Goal: Transaction & Acquisition: Purchase product/service

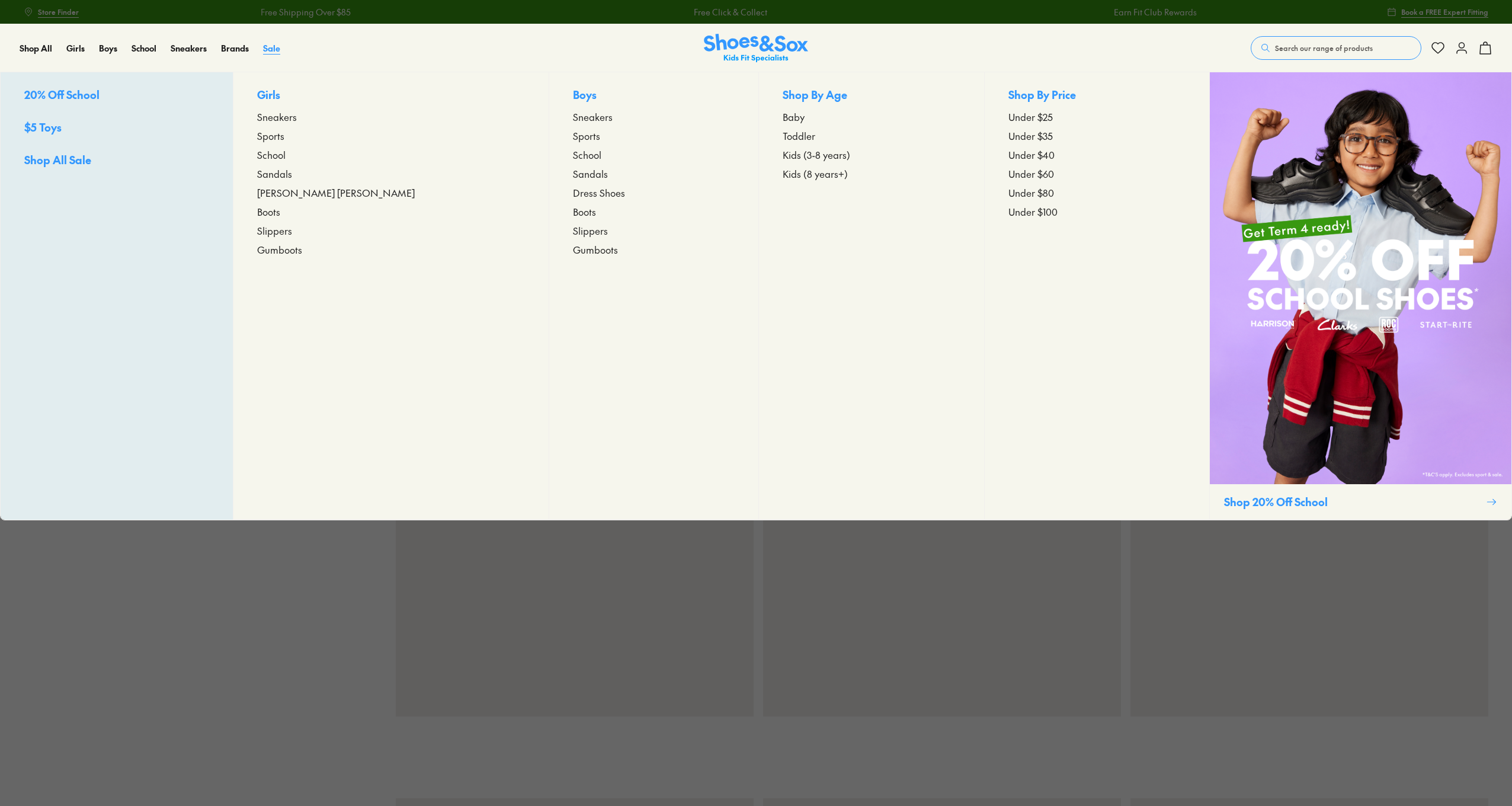
scroll to position [2, 0]
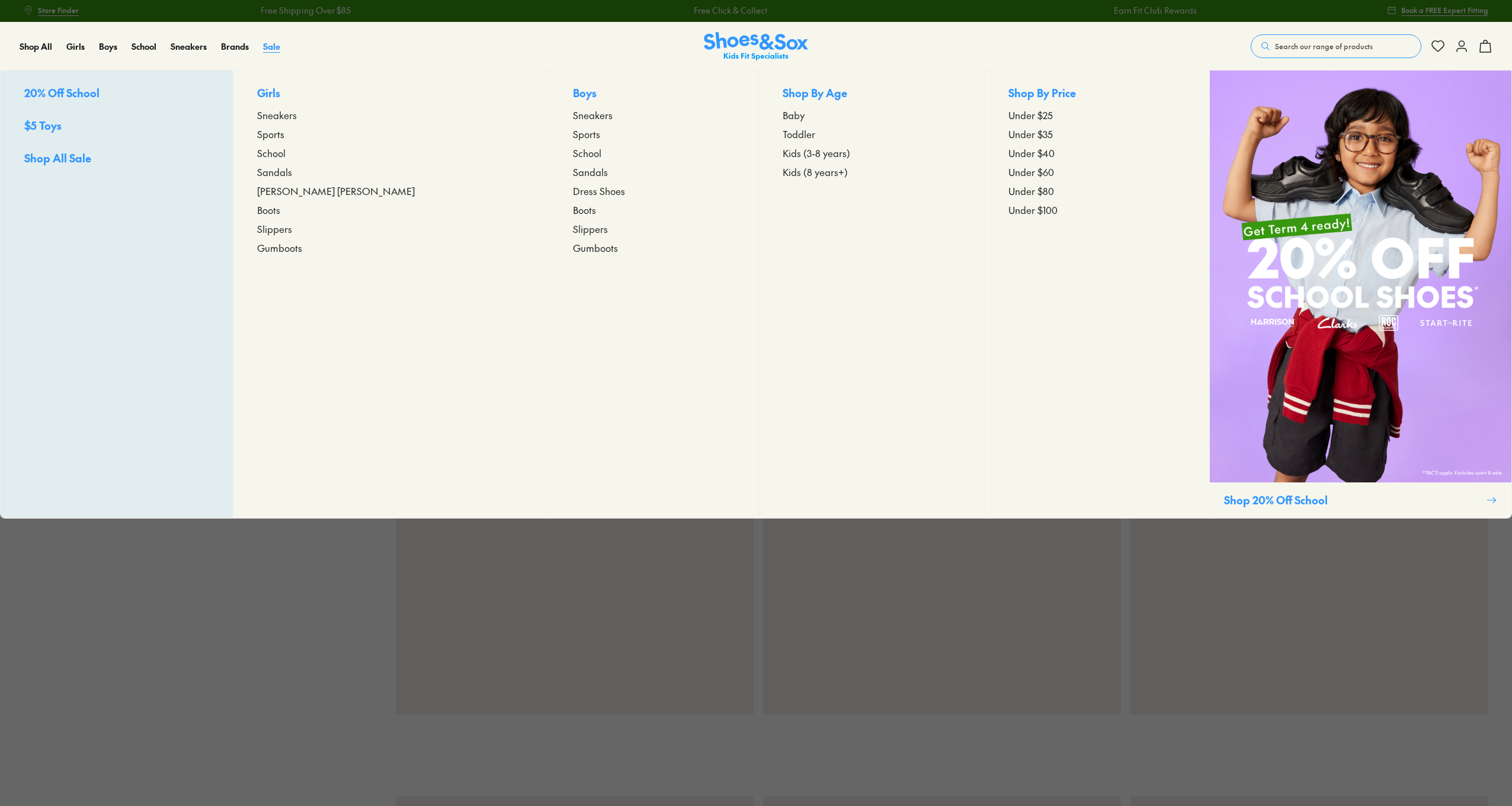
click at [268, 53] on div "Sale 20% Off School $5 Toys Shop All Sale Girls Sneakers Sports School Sandals …" at bounding box center [279, 46] width 32 height 48
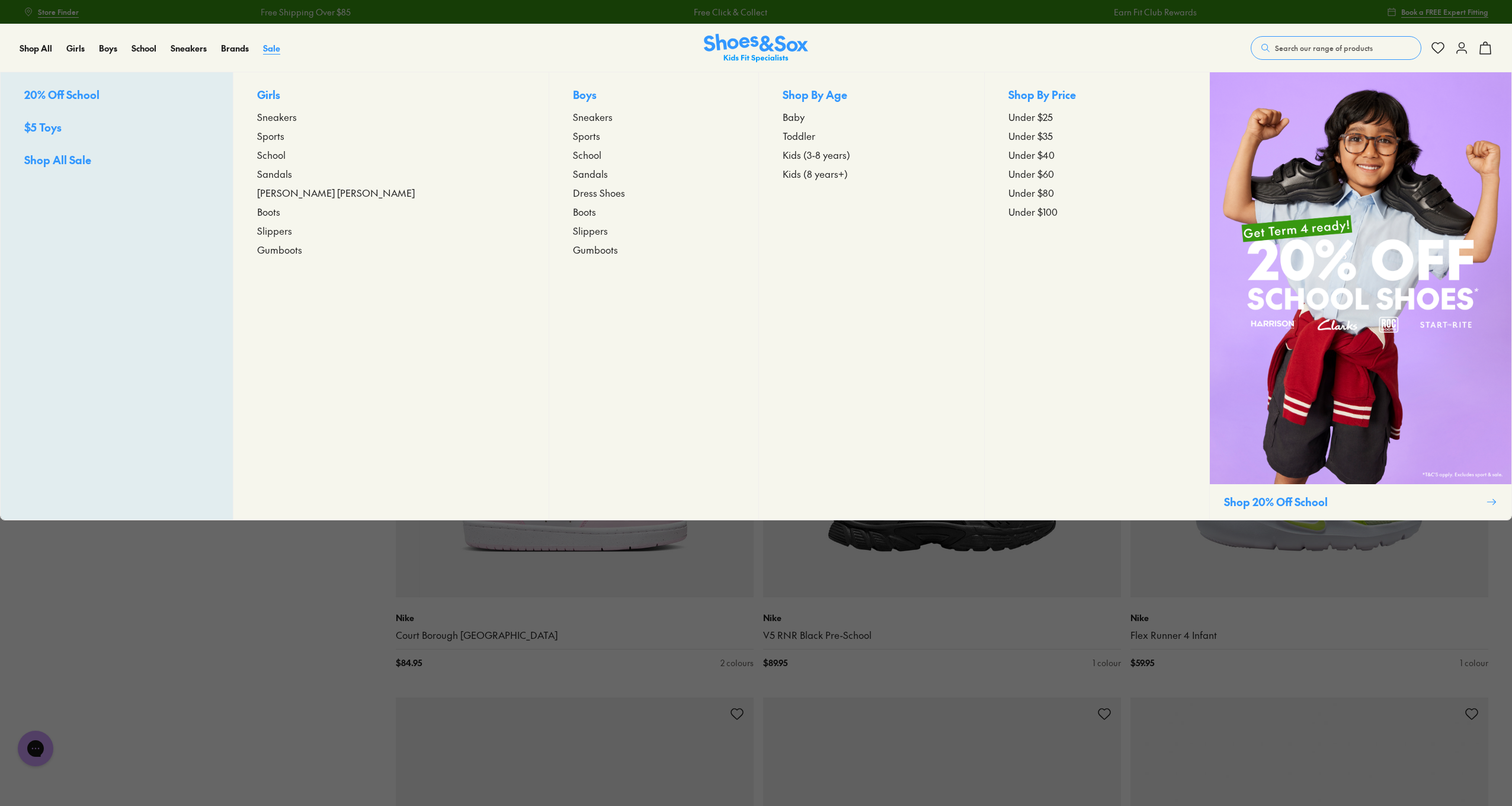
scroll to position [0, 0]
click at [268, 53] on span "Sale" at bounding box center [272, 48] width 17 height 12
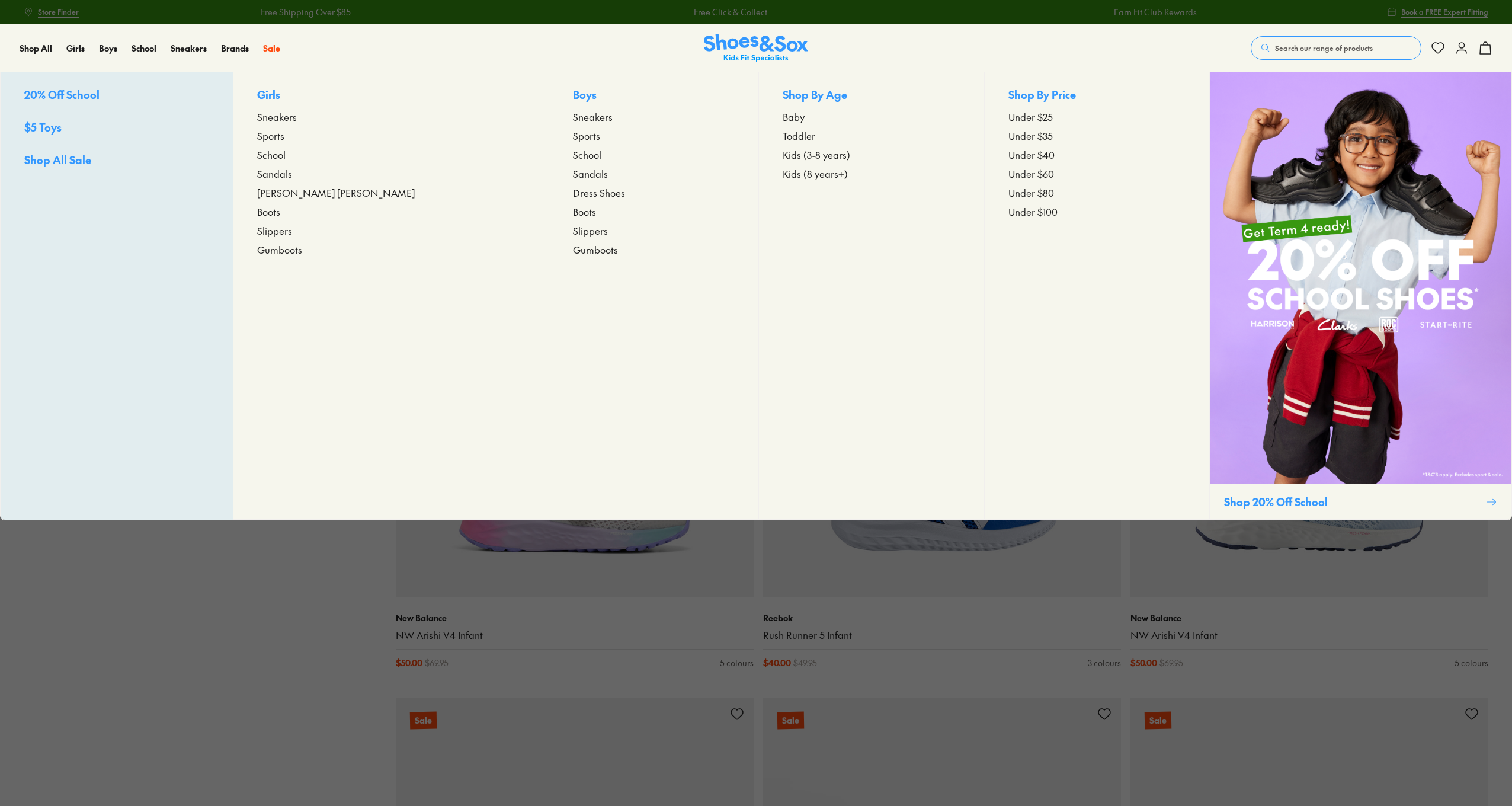
click at [783, 176] on span "Kids (8 years+)" at bounding box center [815, 173] width 65 height 14
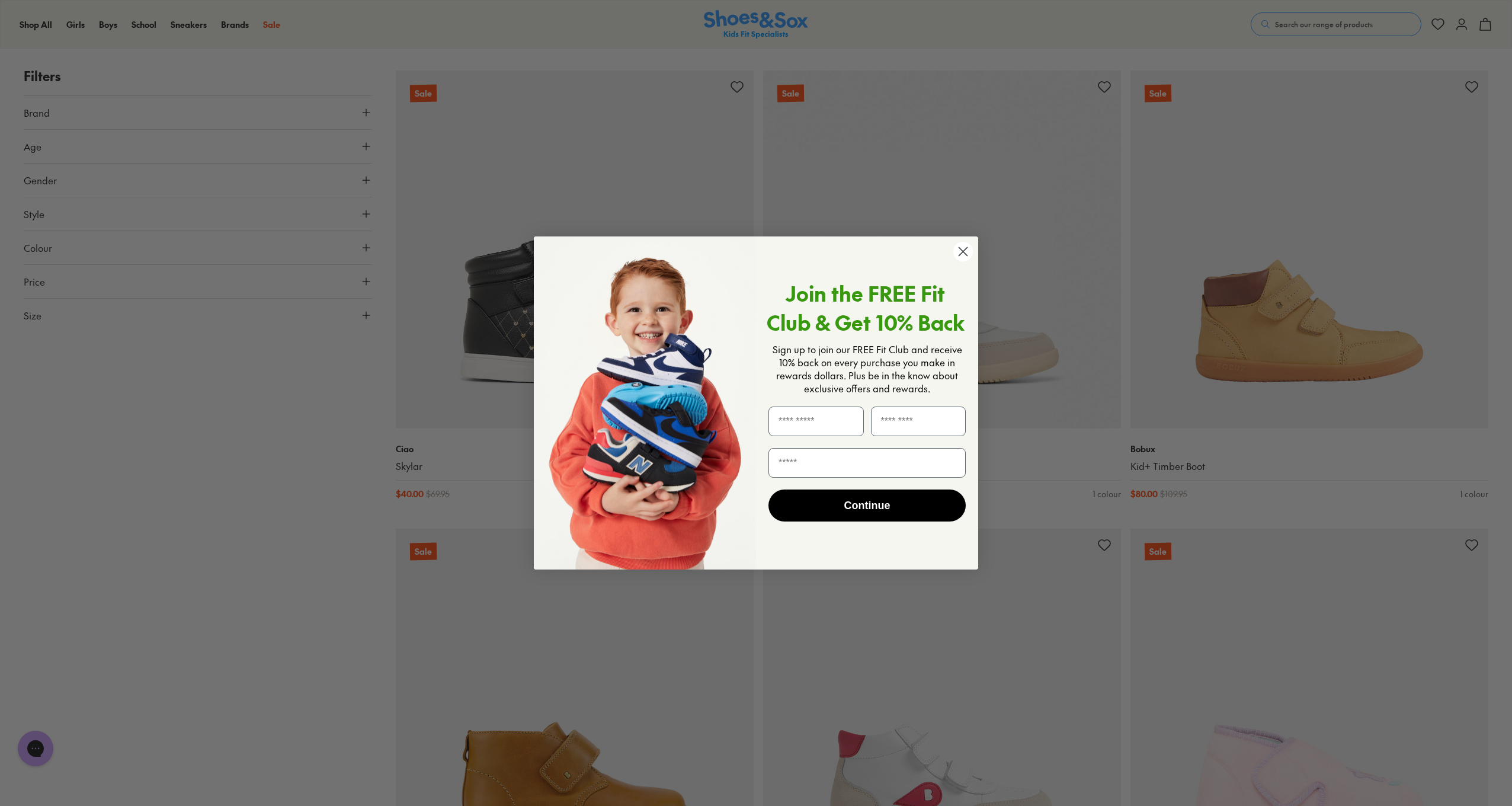
scroll to position [6498, 0]
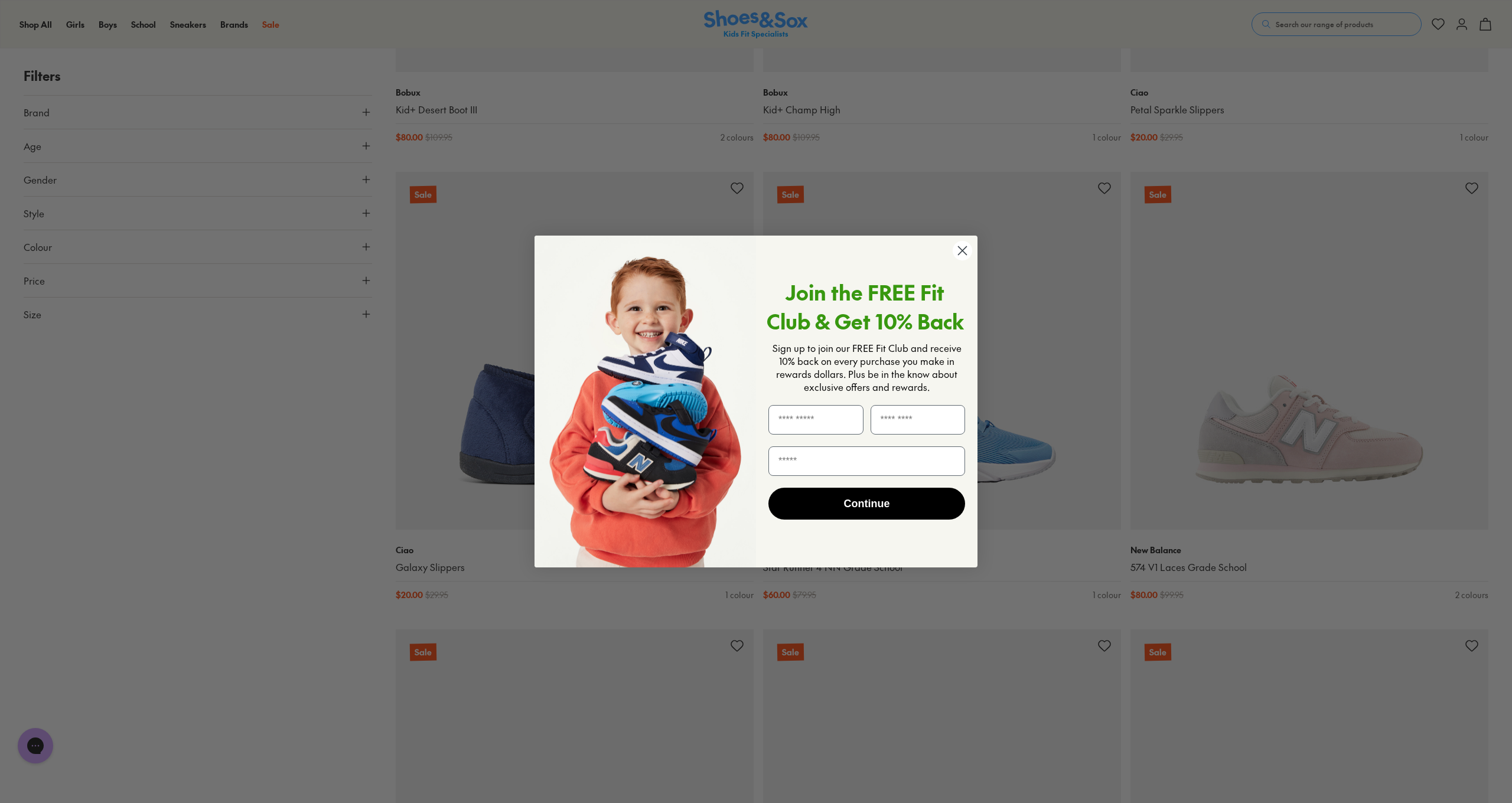
click at [963, 252] on circle "Close dialog" at bounding box center [962, 251] width 19 height 19
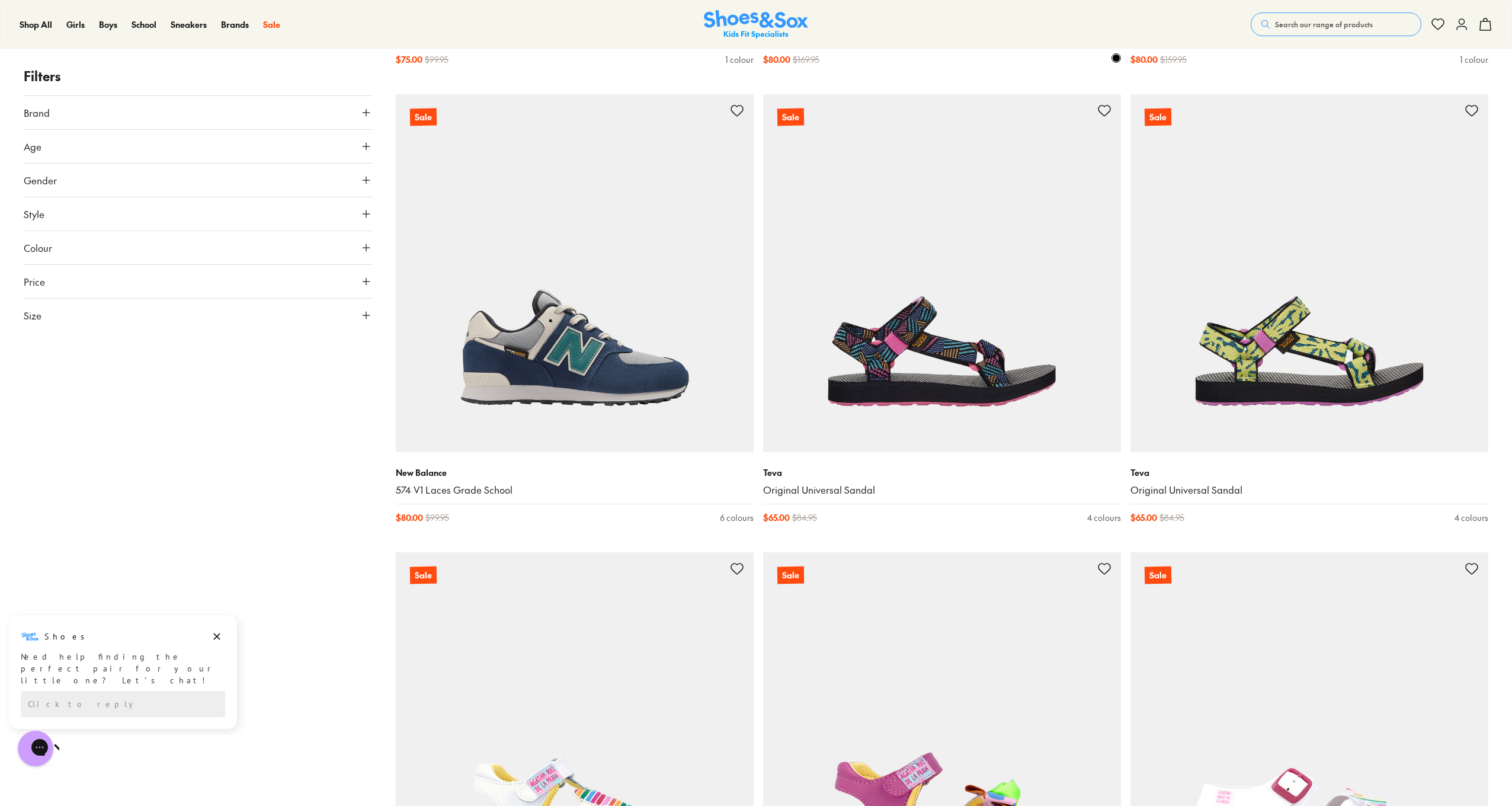
scroll to position [8395, 0]
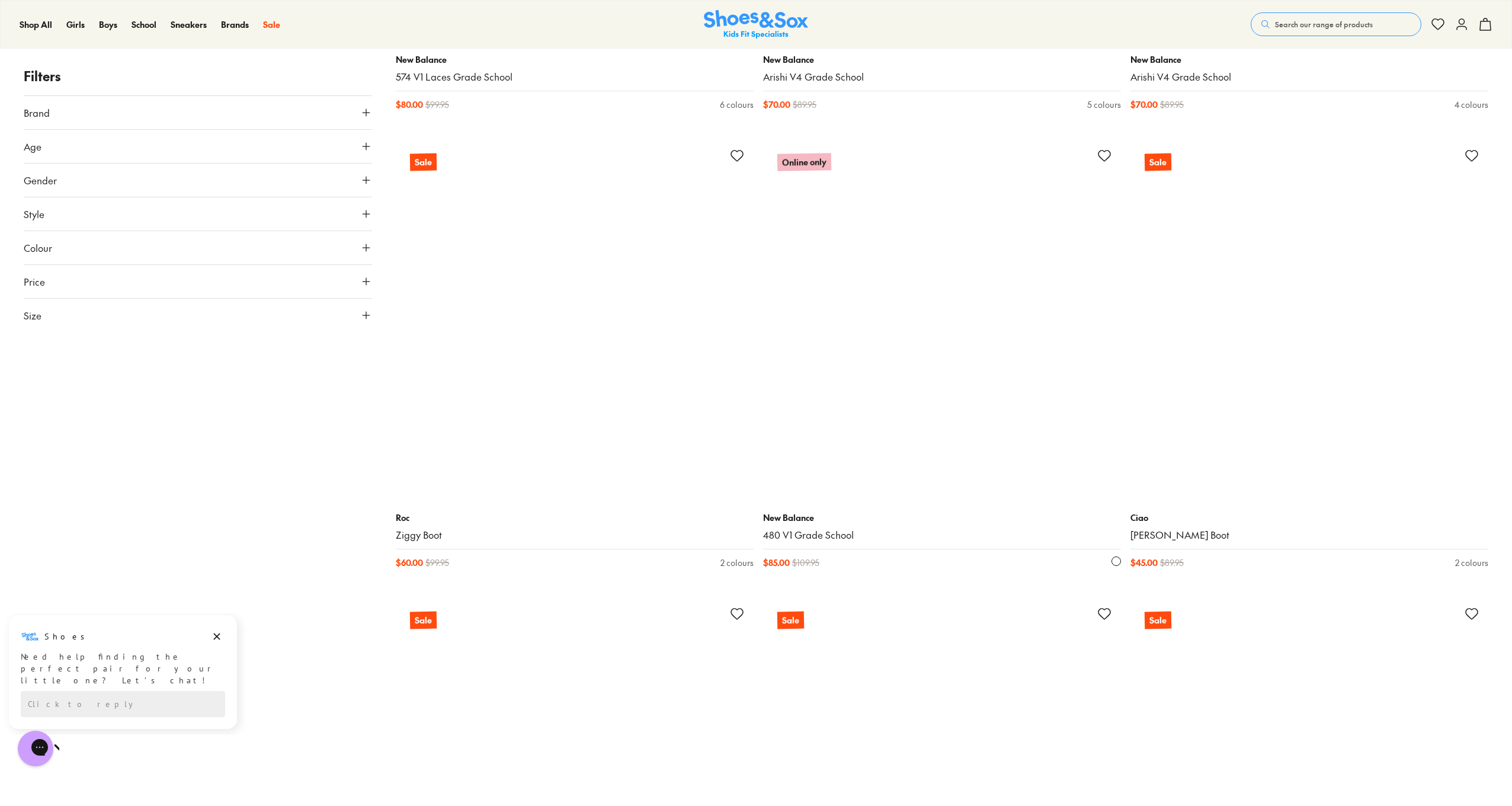
scroll to position [12018, 0]
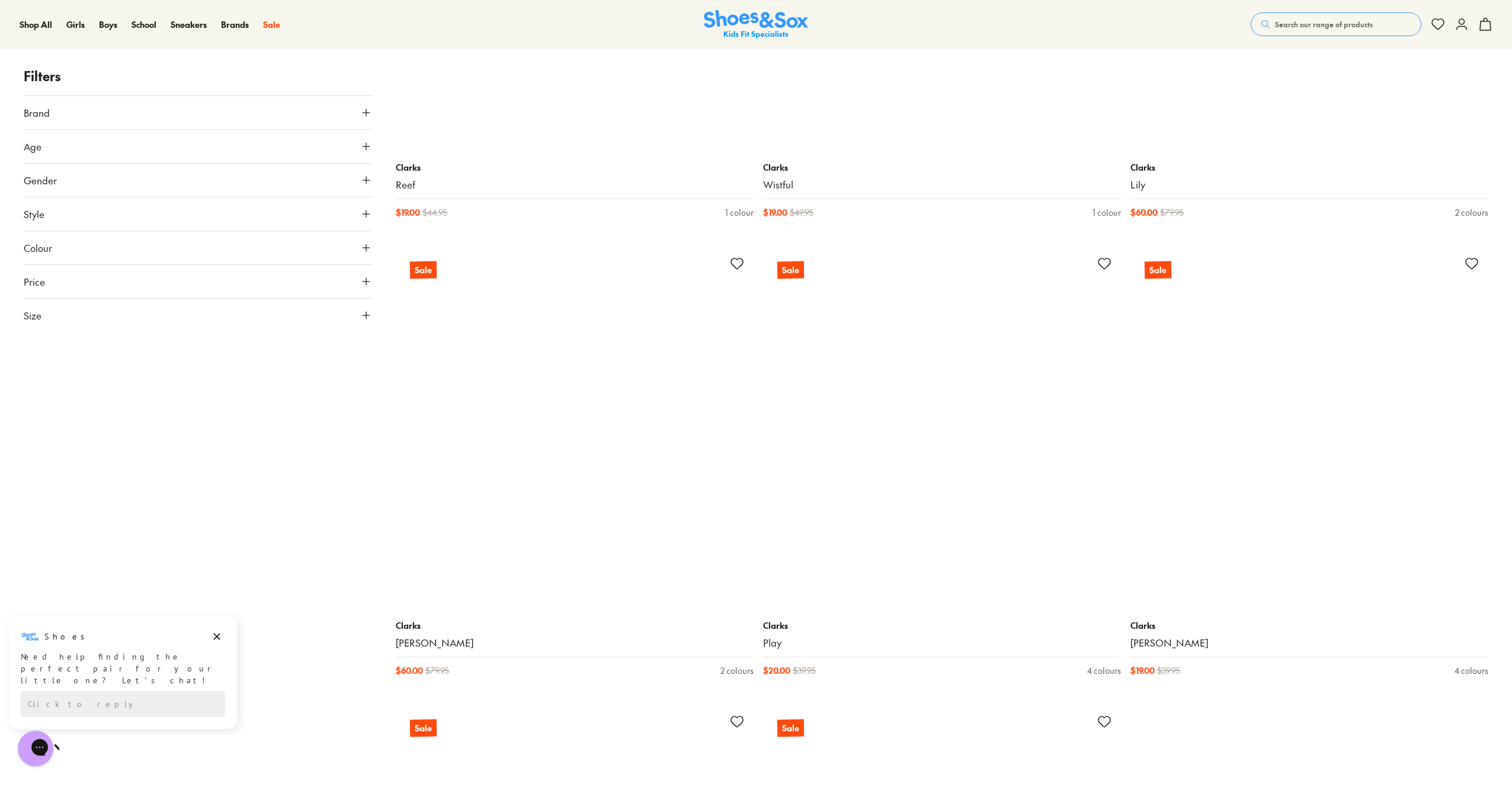
scroll to position [18975, 0]
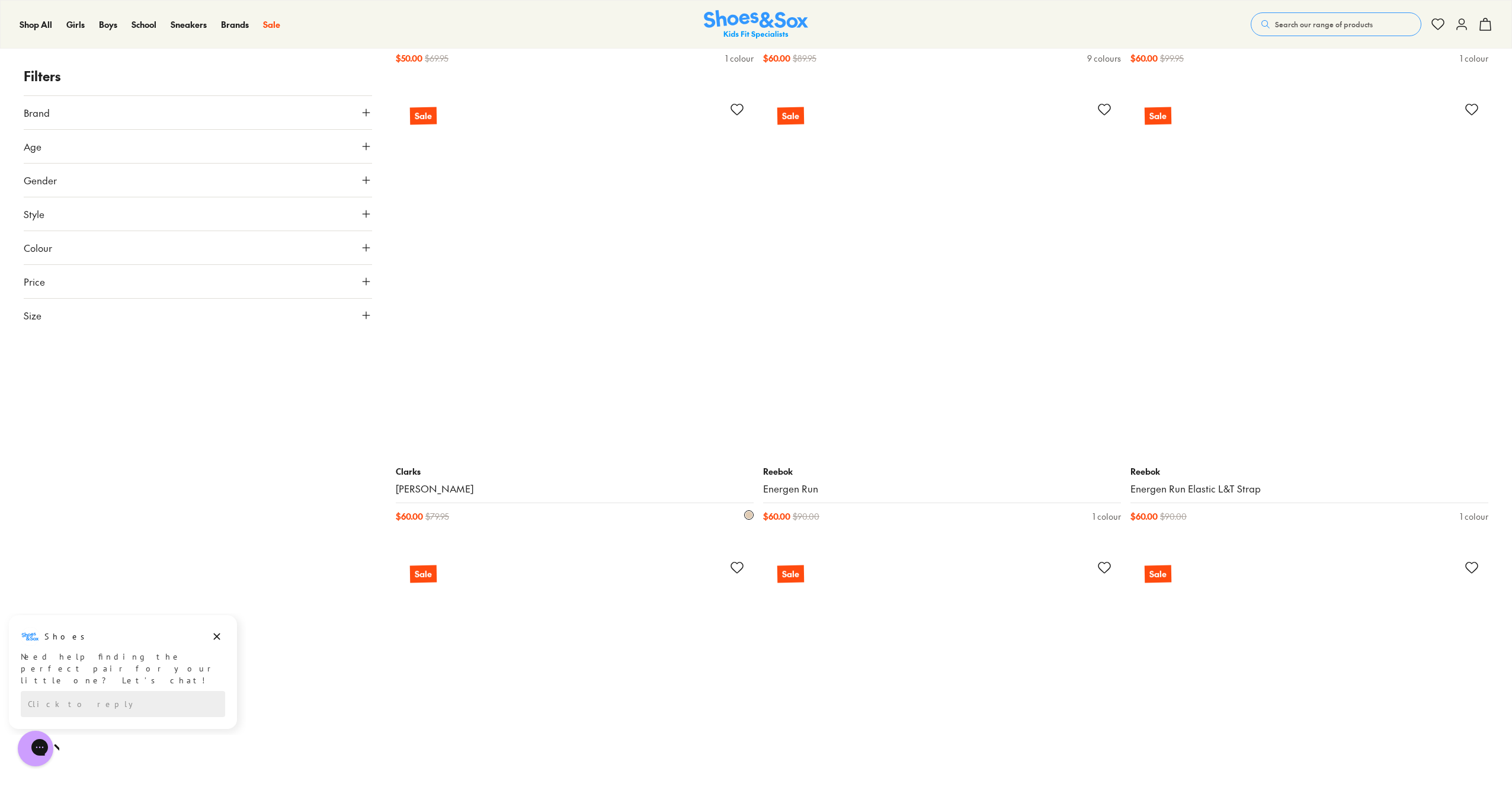
scroll to position [20770, 0]
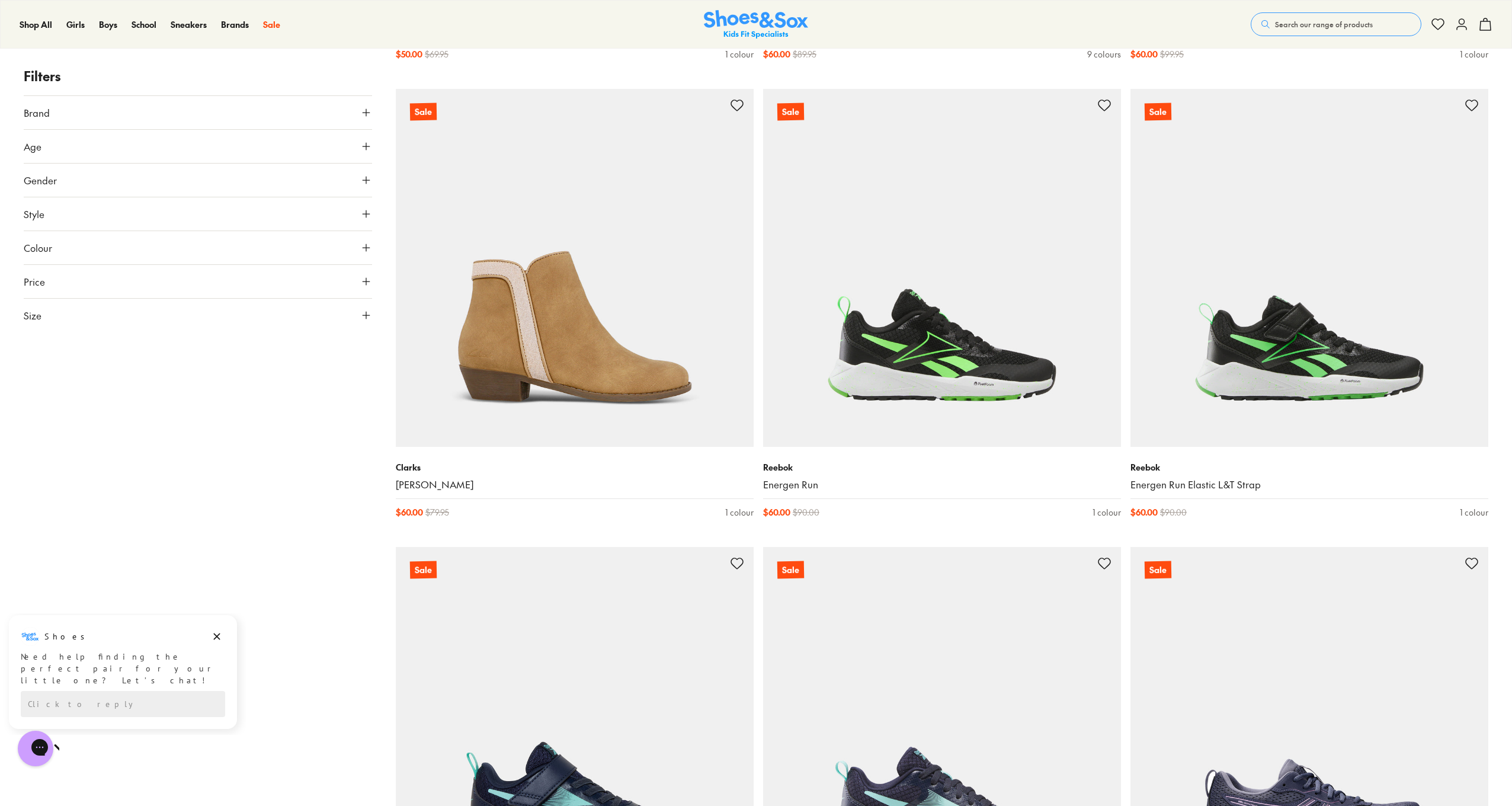
click at [242, 119] on button "Brand" at bounding box center [198, 113] width 349 height 34
click at [66, 378] on button "Age" at bounding box center [198, 374] width 349 height 34
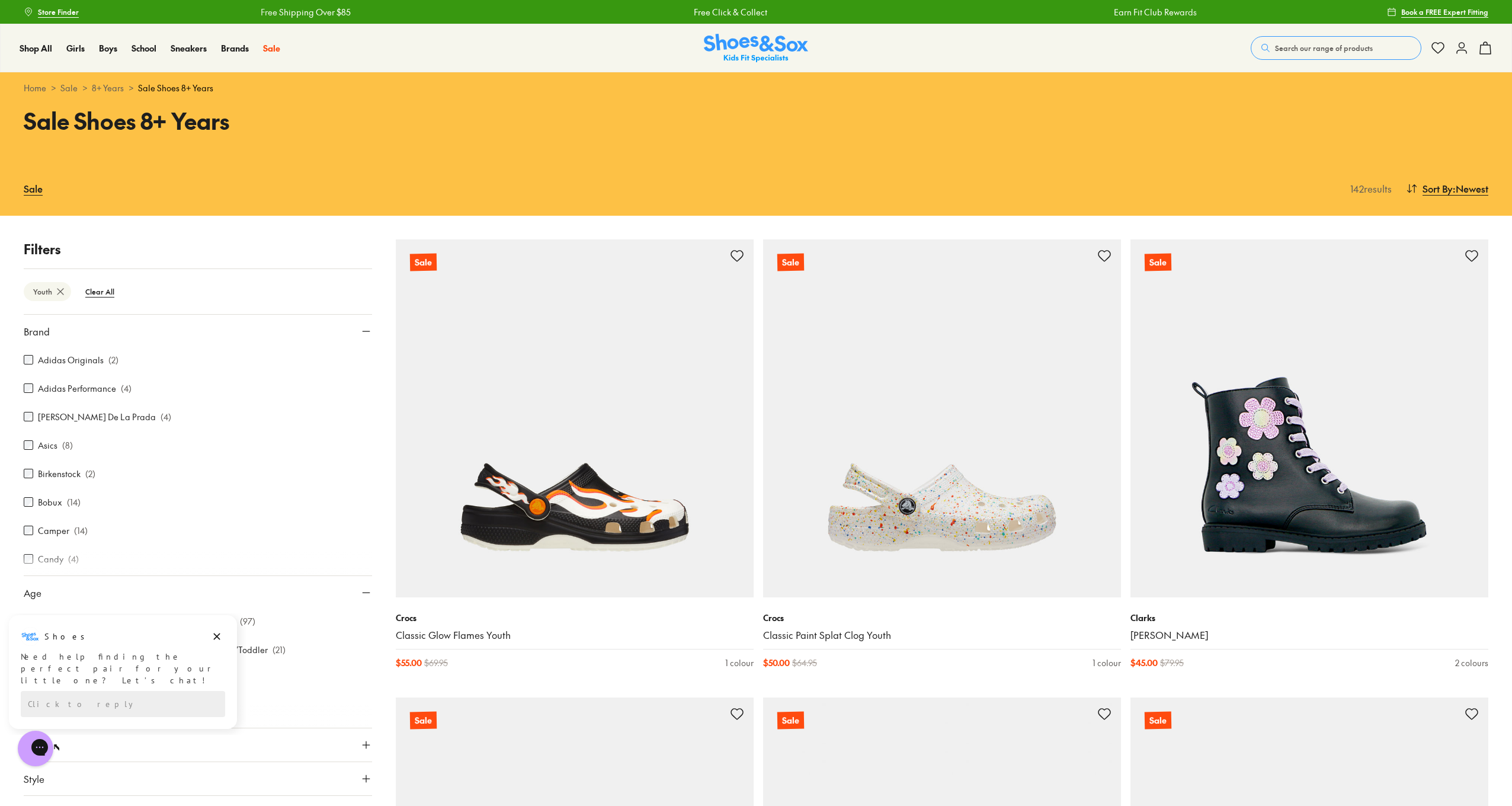
click at [62, 292] on icon at bounding box center [60, 292] width 12 height 12
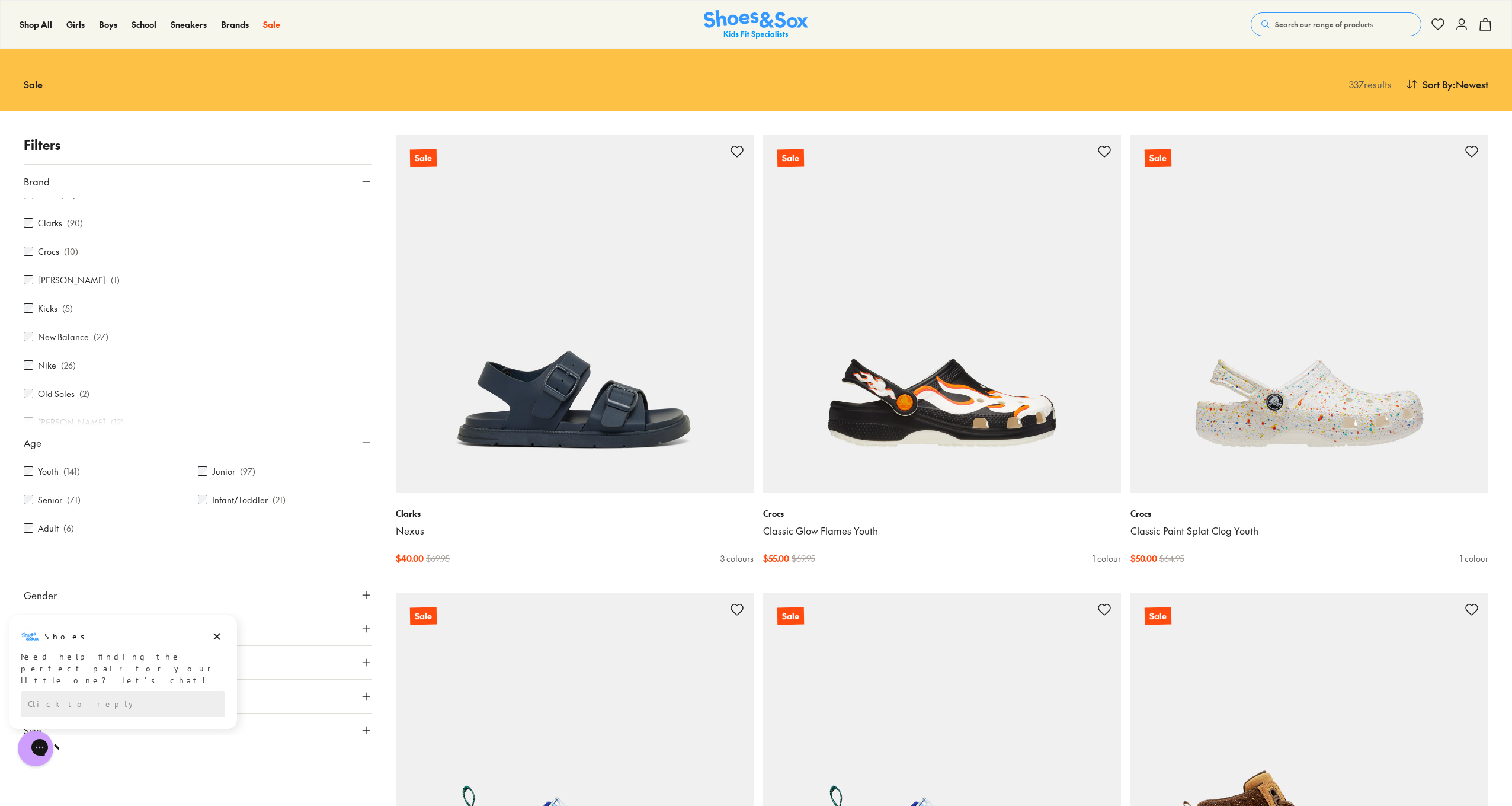
scroll to position [106, 0]
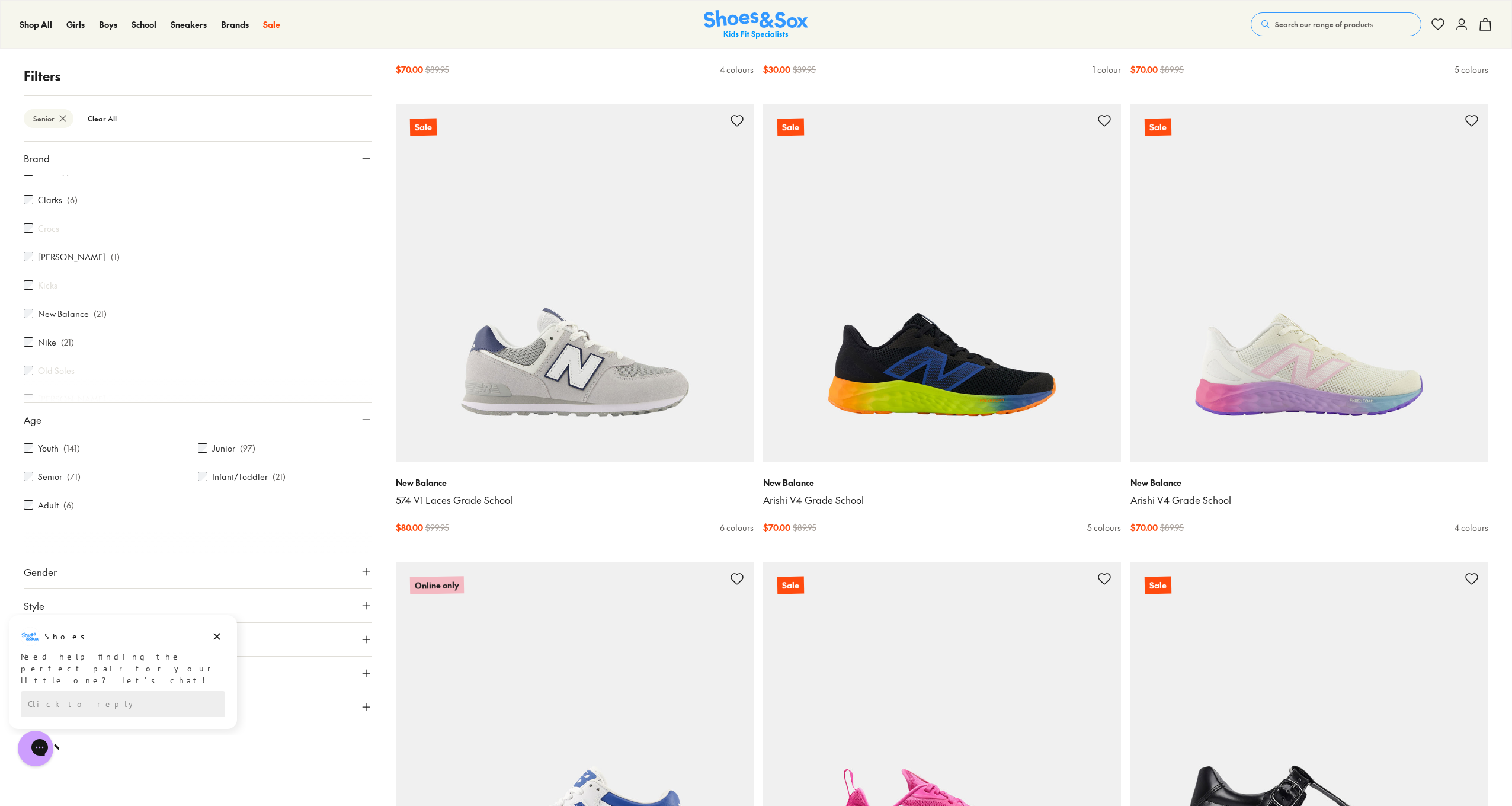
scroll to position [1971, 0]
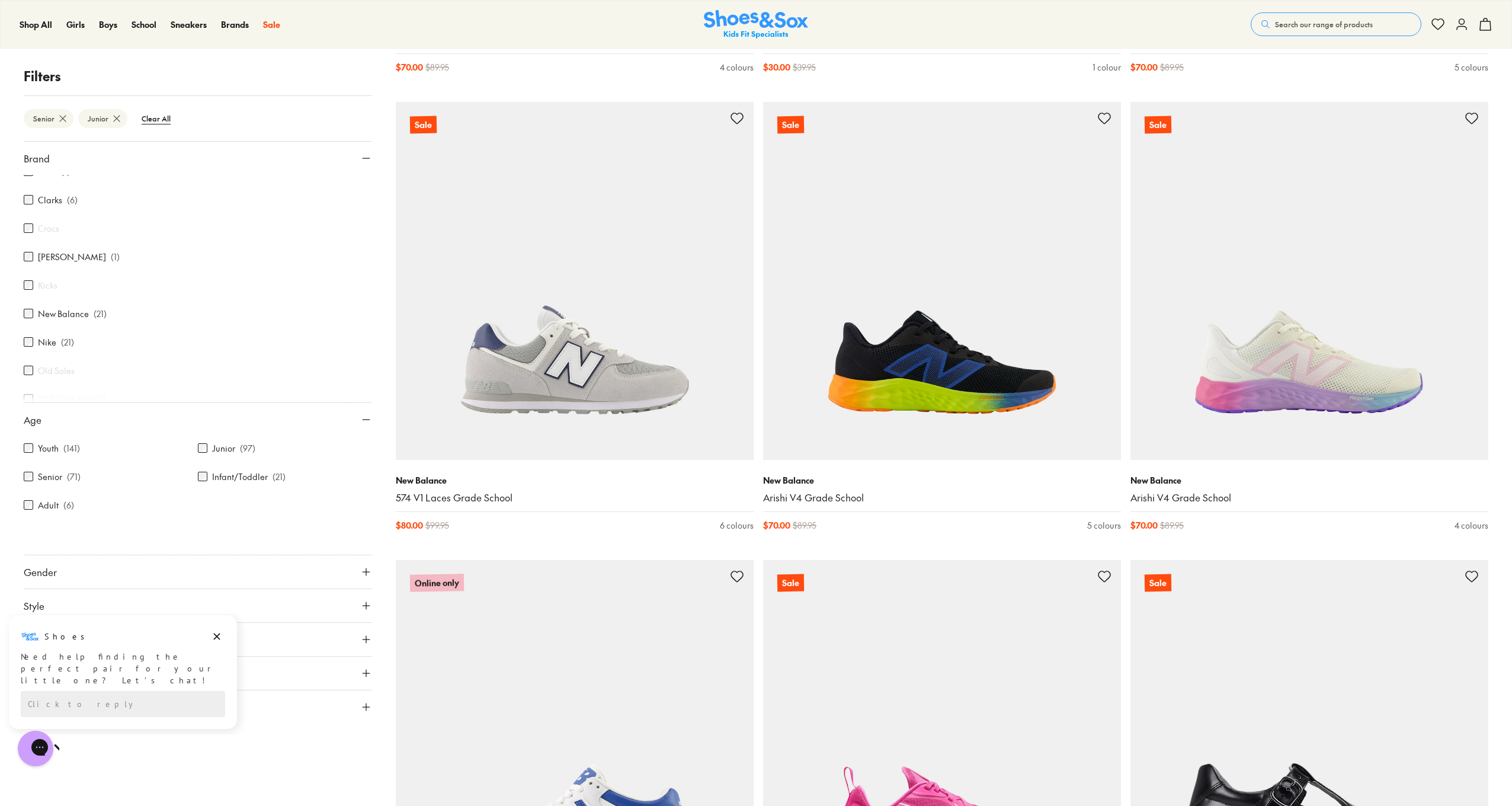
scroll to position [156, 0]
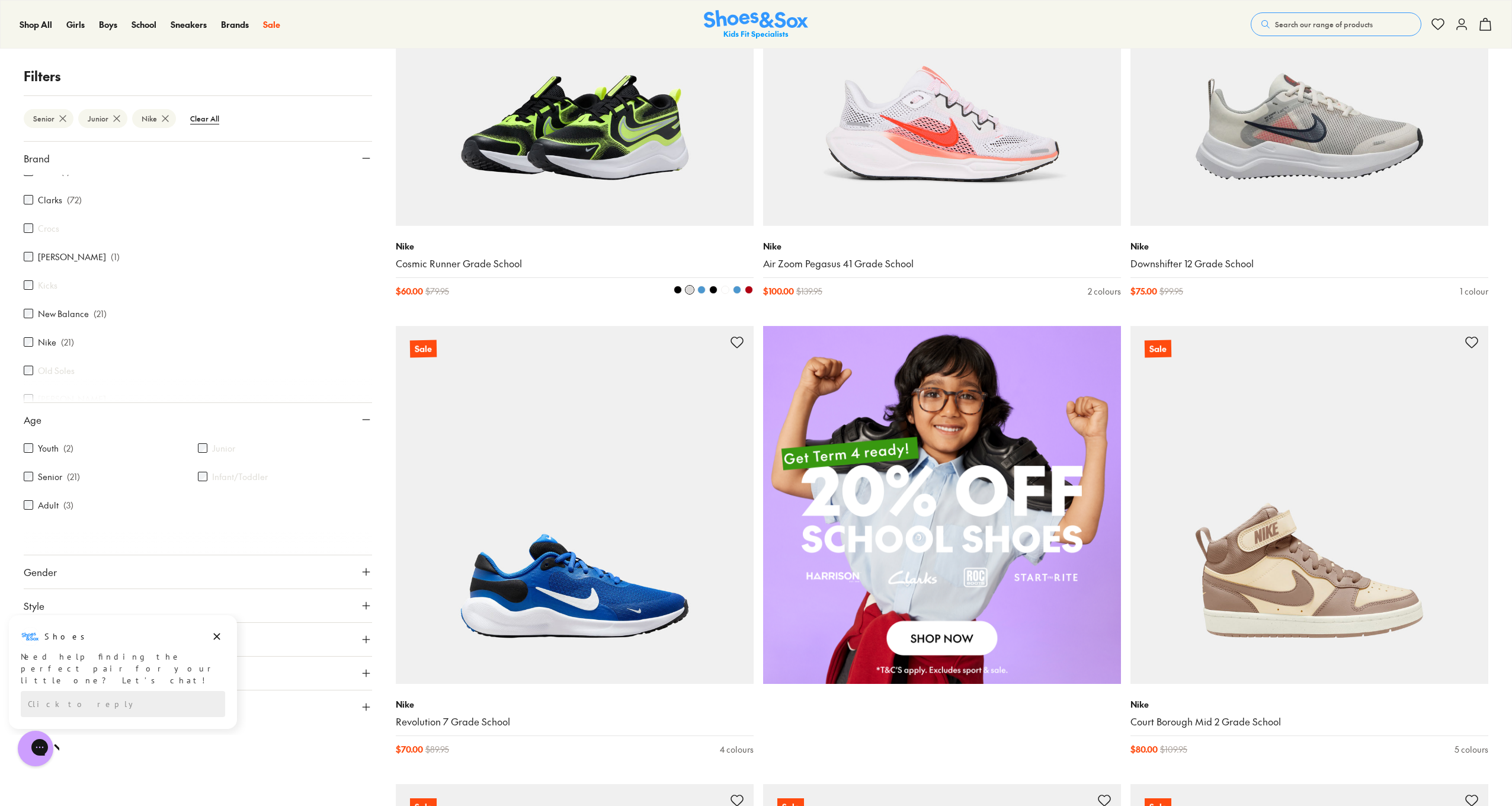
scroll to position [818, 0]
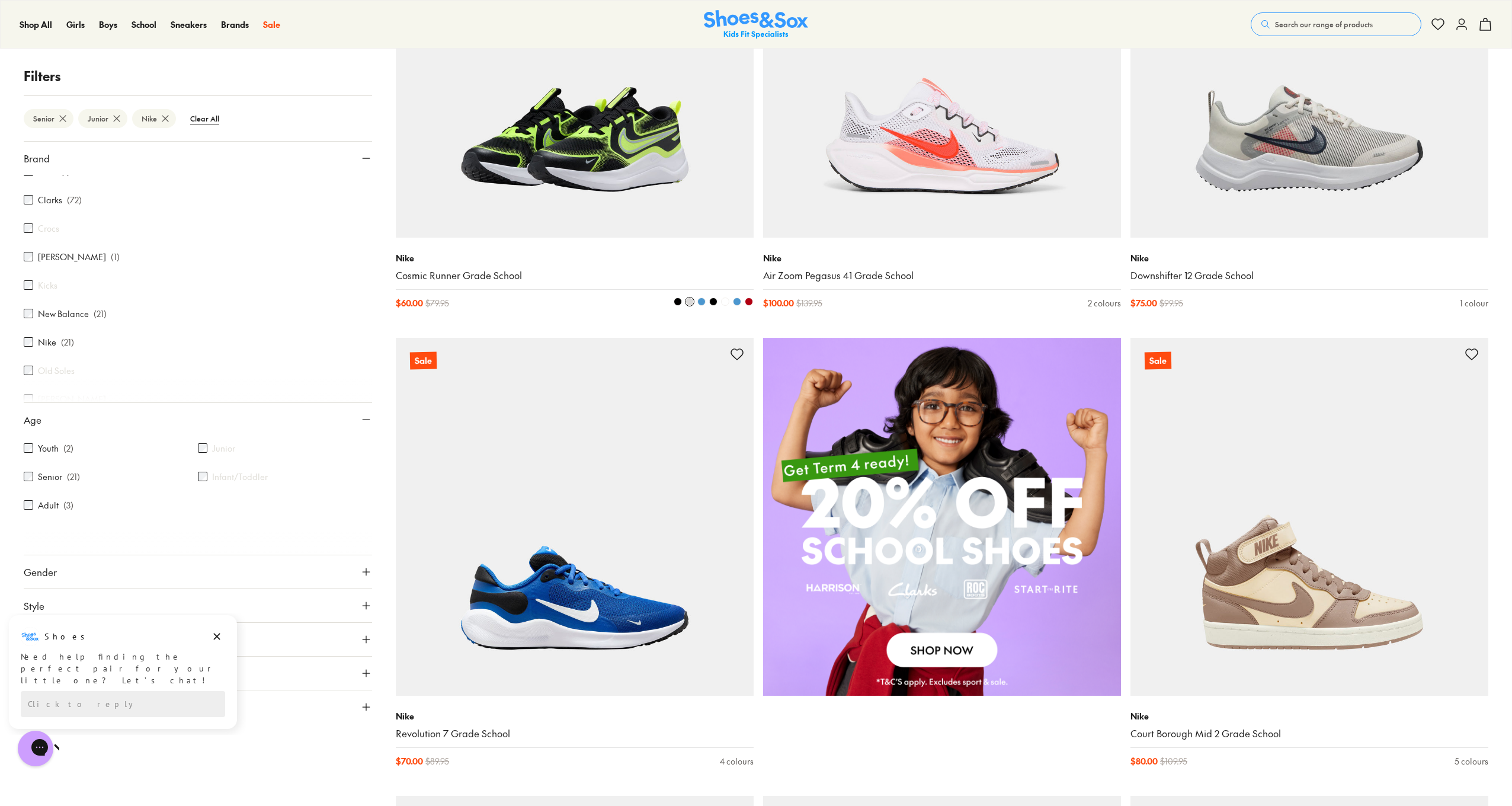
click at [541, 172] on img at bounding box center [575, 59] width 358 height 358
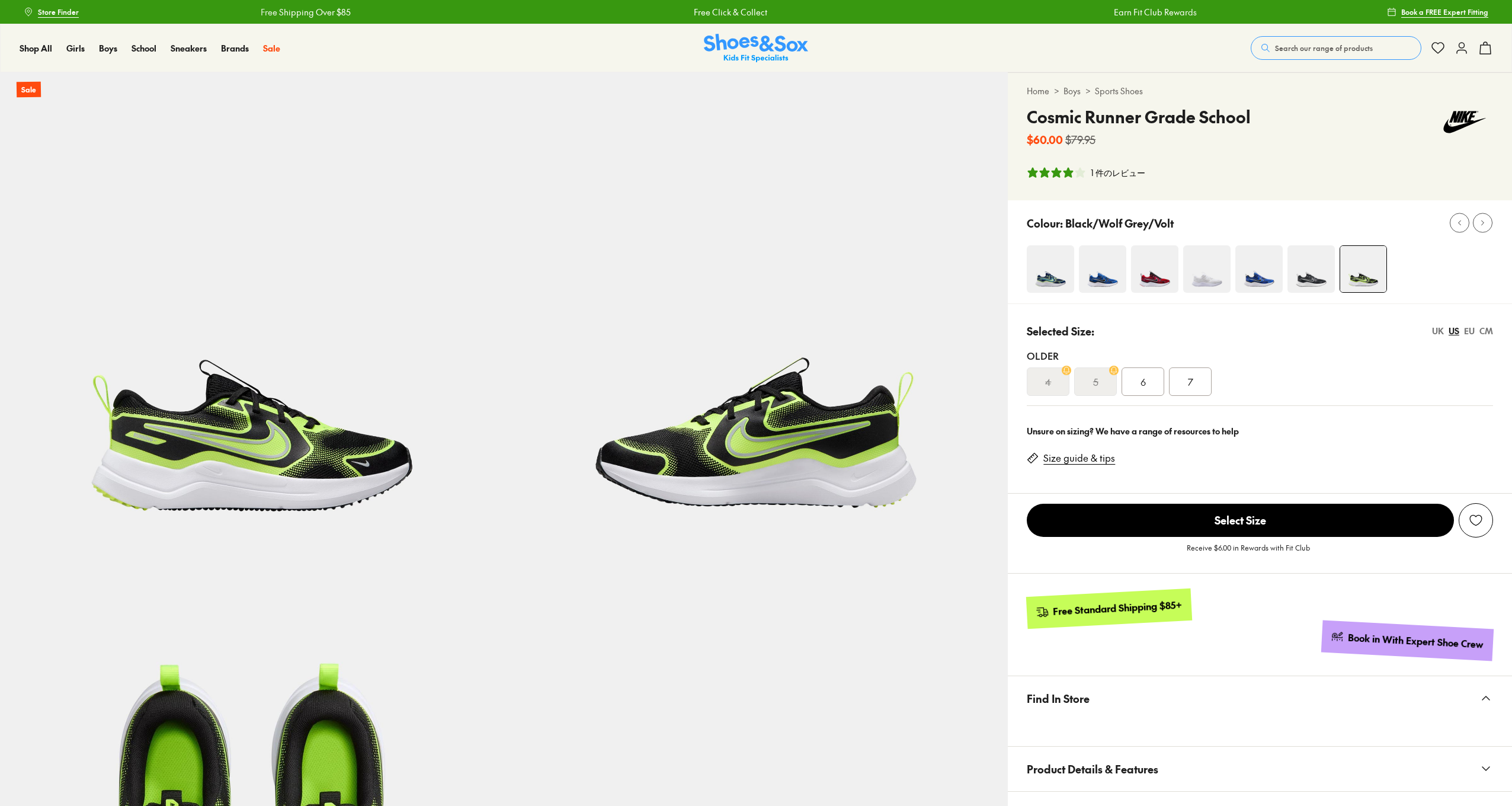
select select "*"
click at [1318, 278] on img at bounding box center [1311, 269] width 48 height 48
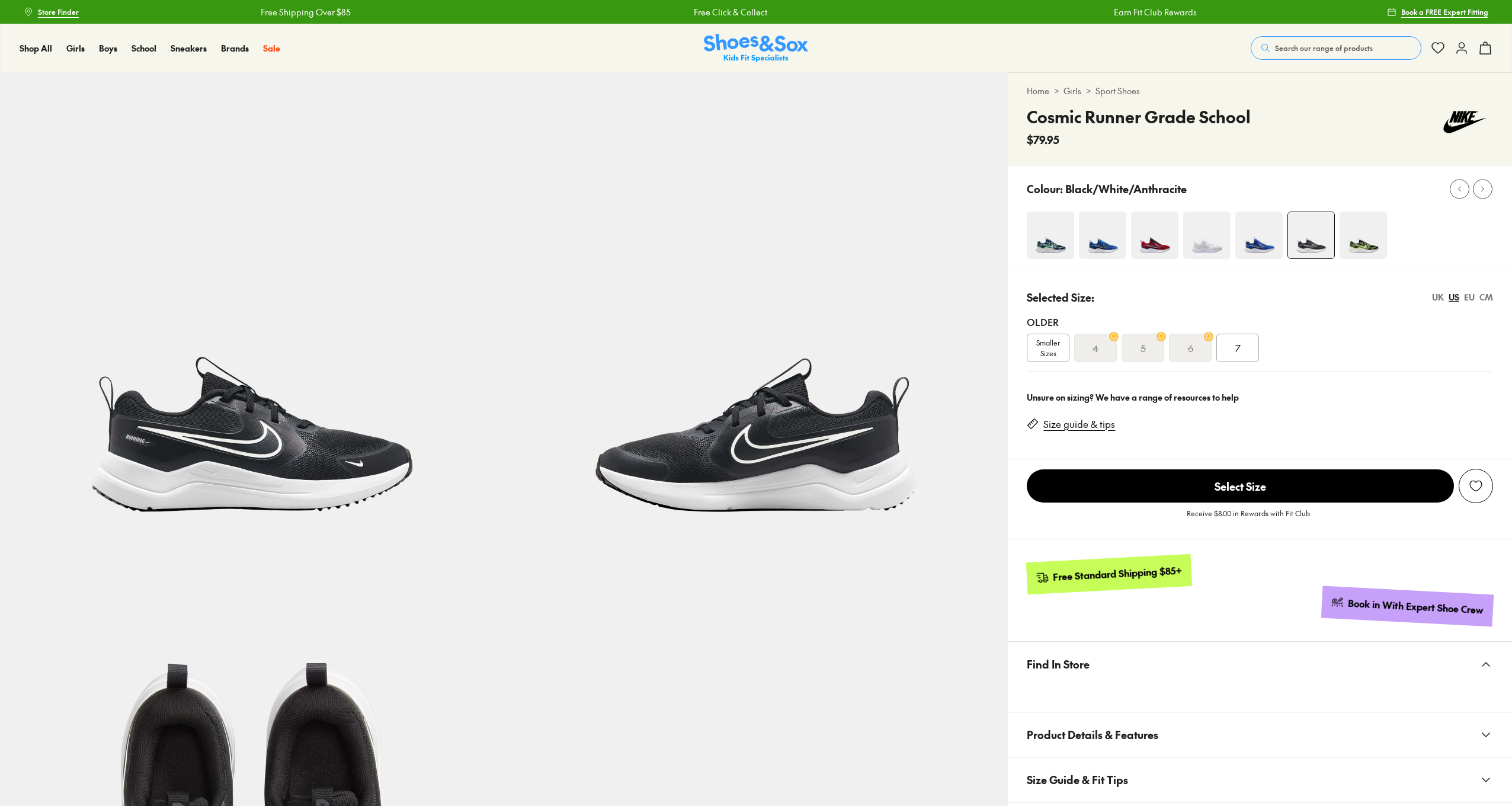
click at [1363, 243] on img at bounding box center [1363, 235] width 48 height 48
select select "*"
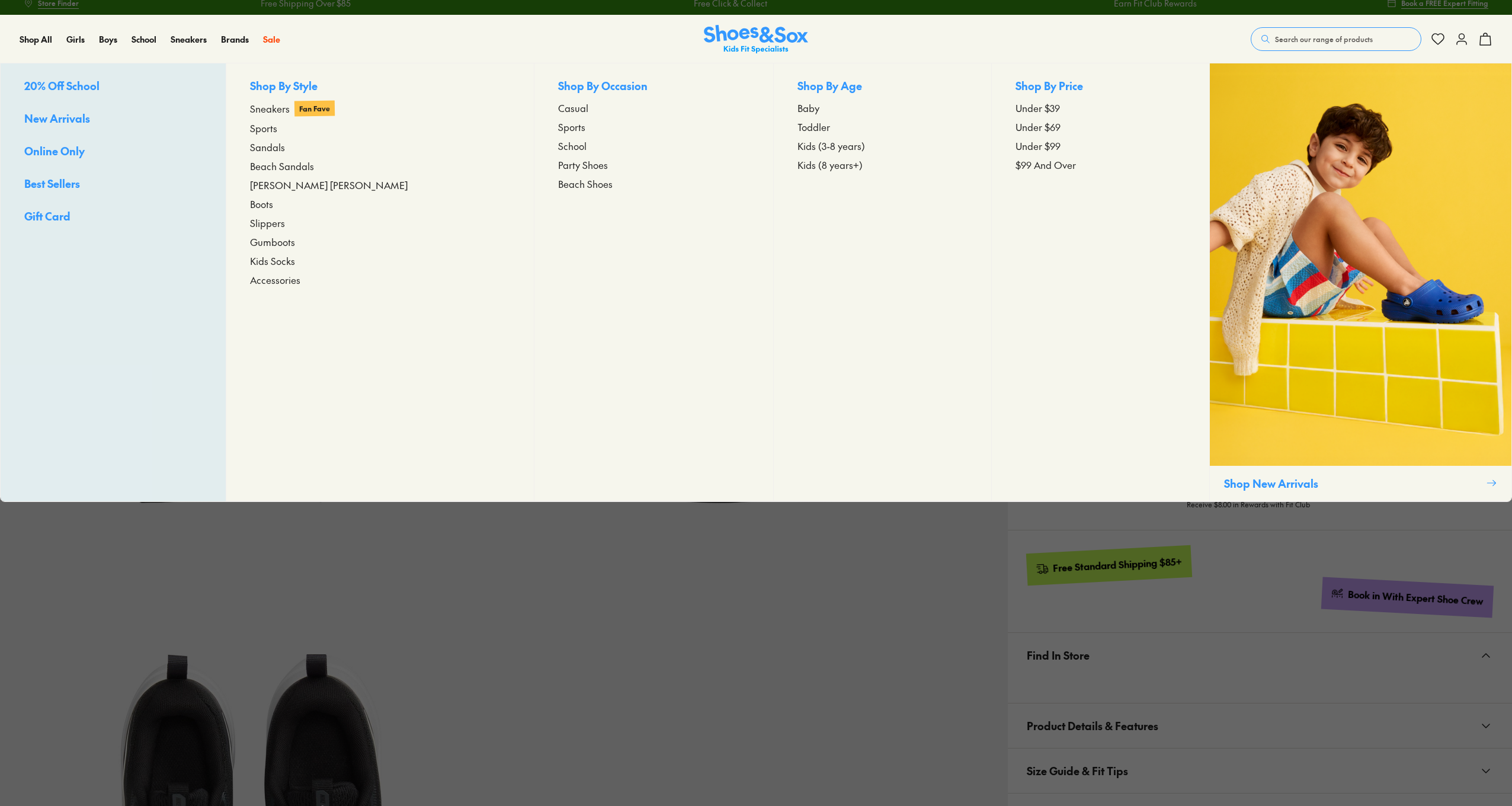
scroll to position [9, 0]
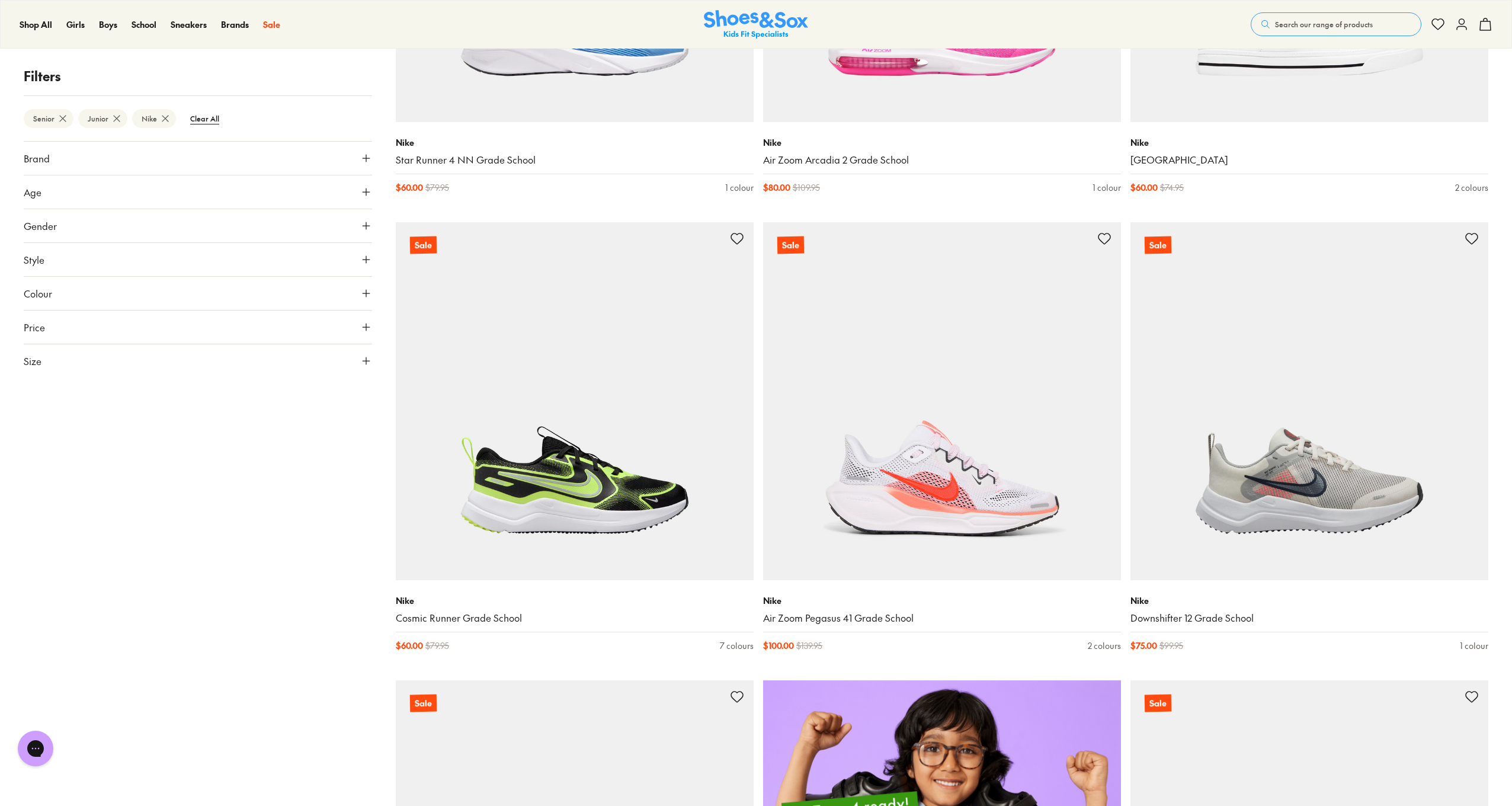
click at [133, 223] on button "Gender" at bounding box center [198, 226] width 349 height 34
click at [162, 266] on label "Boys" at bounding box center [155, 260] width 86 height 22
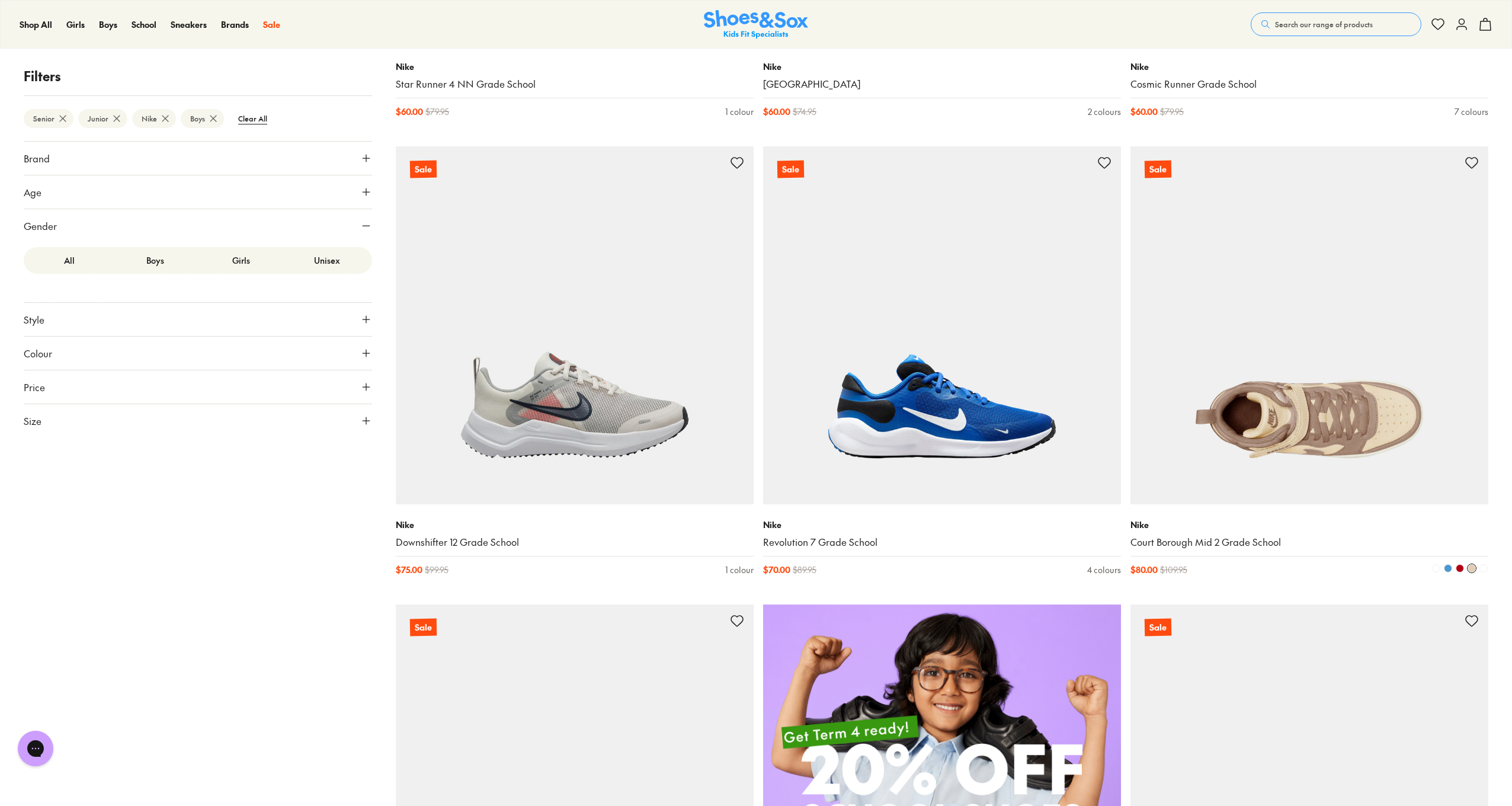
scroll to position [551, 0]
click at [1216, 391] on img at bounding box center [1310, 326] width 358 height 358
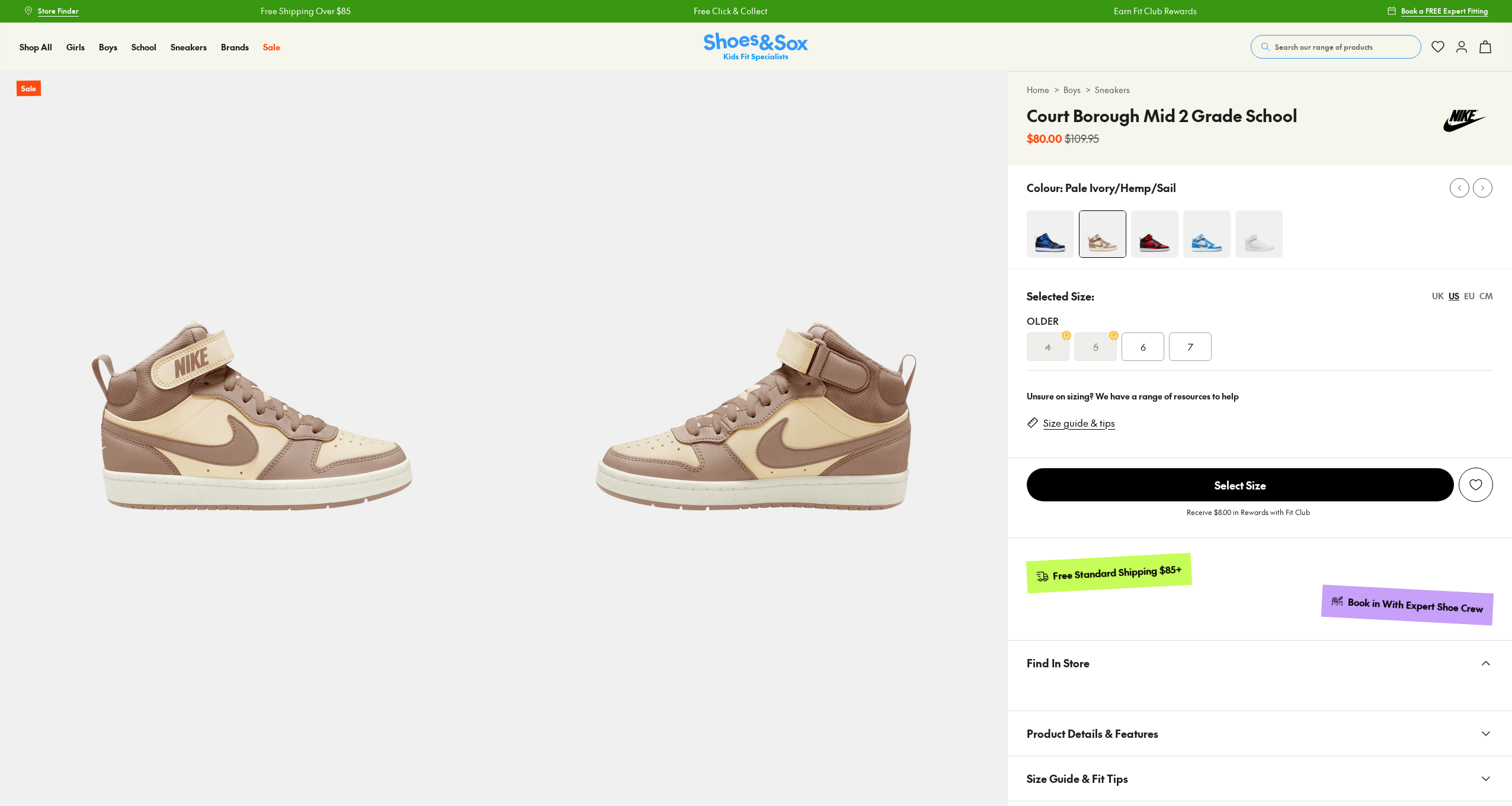
scroll to position [1, 1]
select select "*"
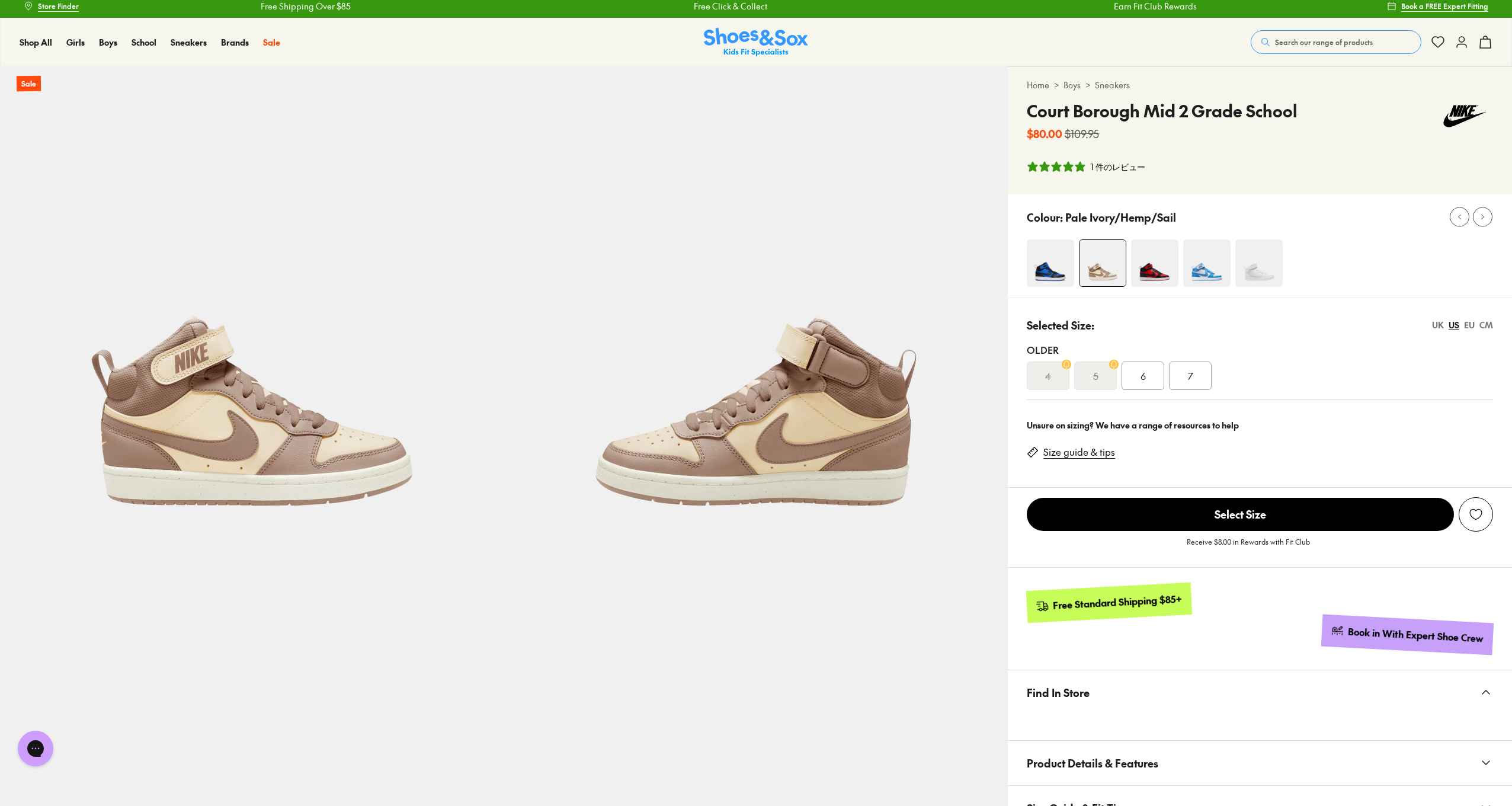
scroll to position [13, 0]
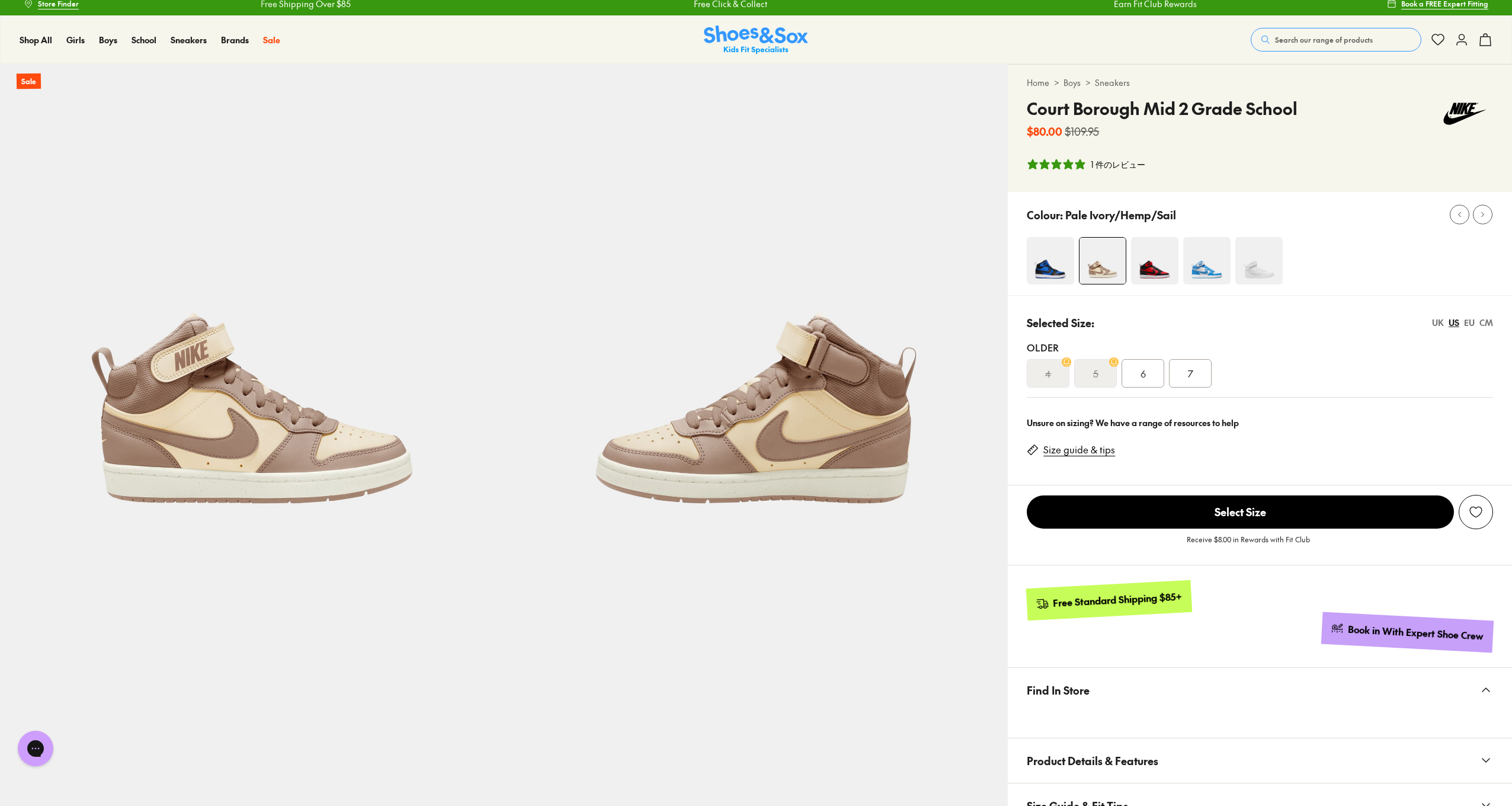
click at [1084, 447] on link "Size guide & tips" at bounding box center [1079, 449] width 72 height 13
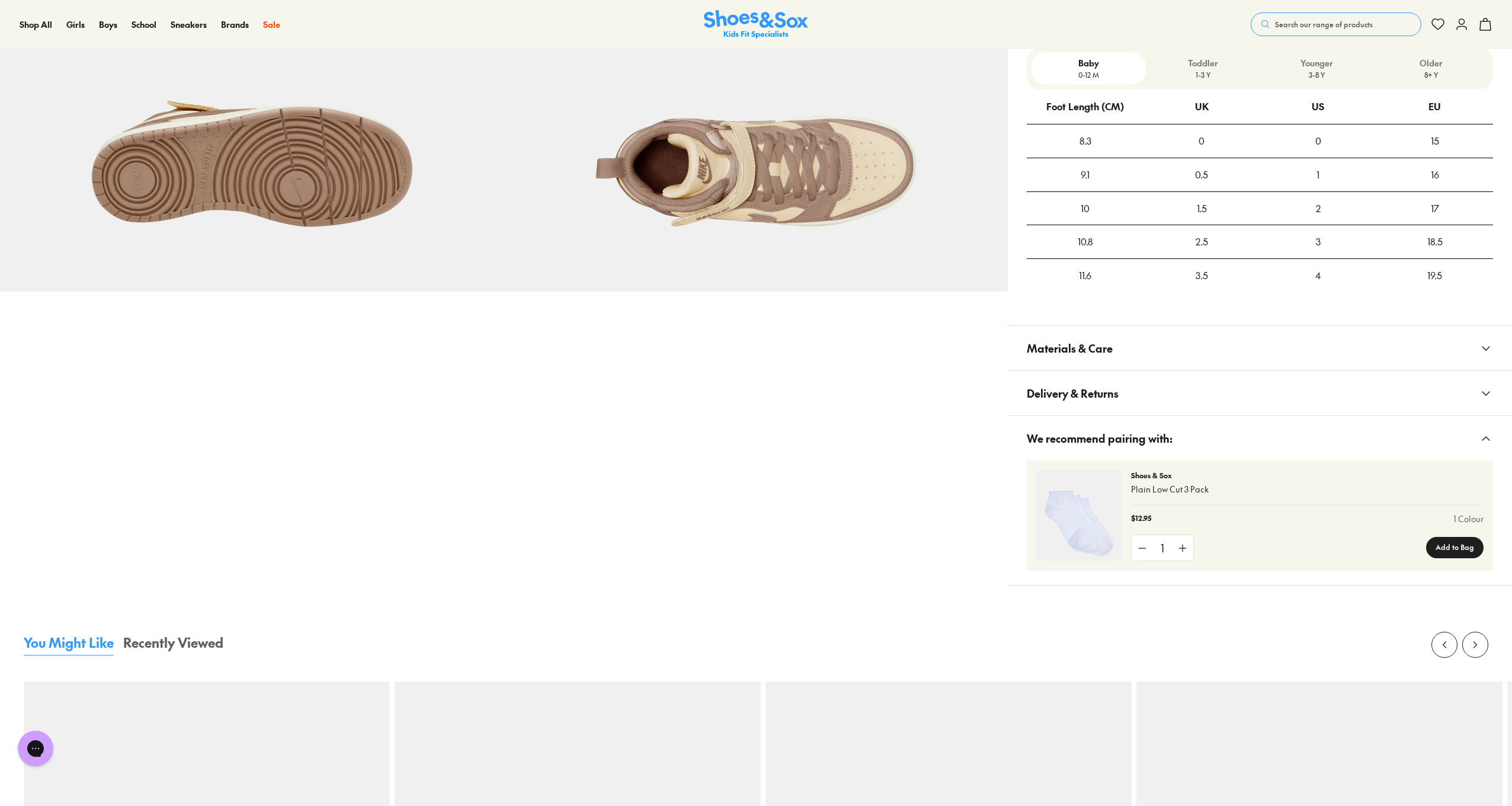
scroll to position [791, 0]
click at [1429, 64] on p "Older" at bounding box center [1431, 61] width 105 height 13
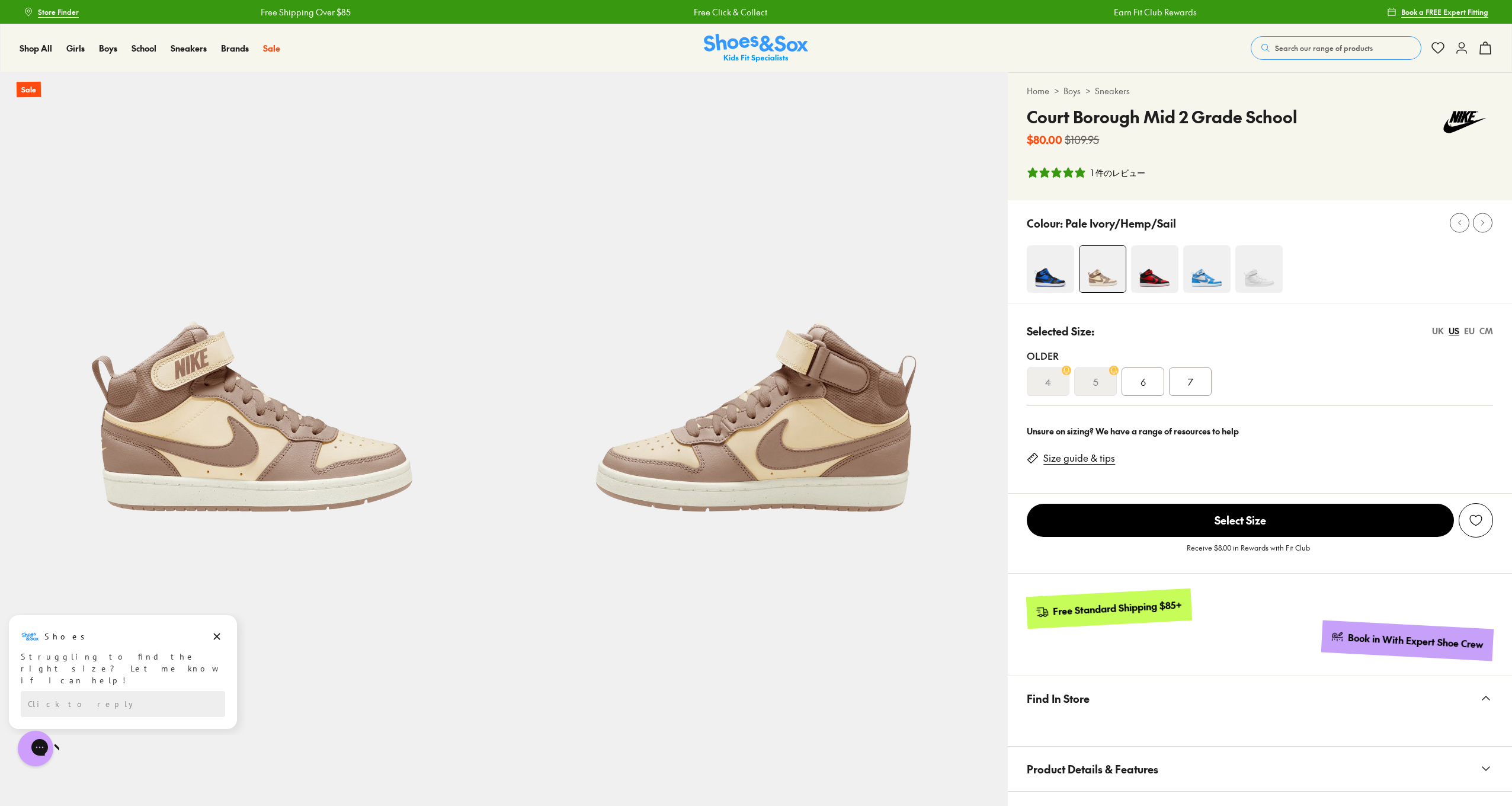
scroll to position [0, 0]
click at [1050, 282] on img at bounding box center [1050, 269] width 48 height 48
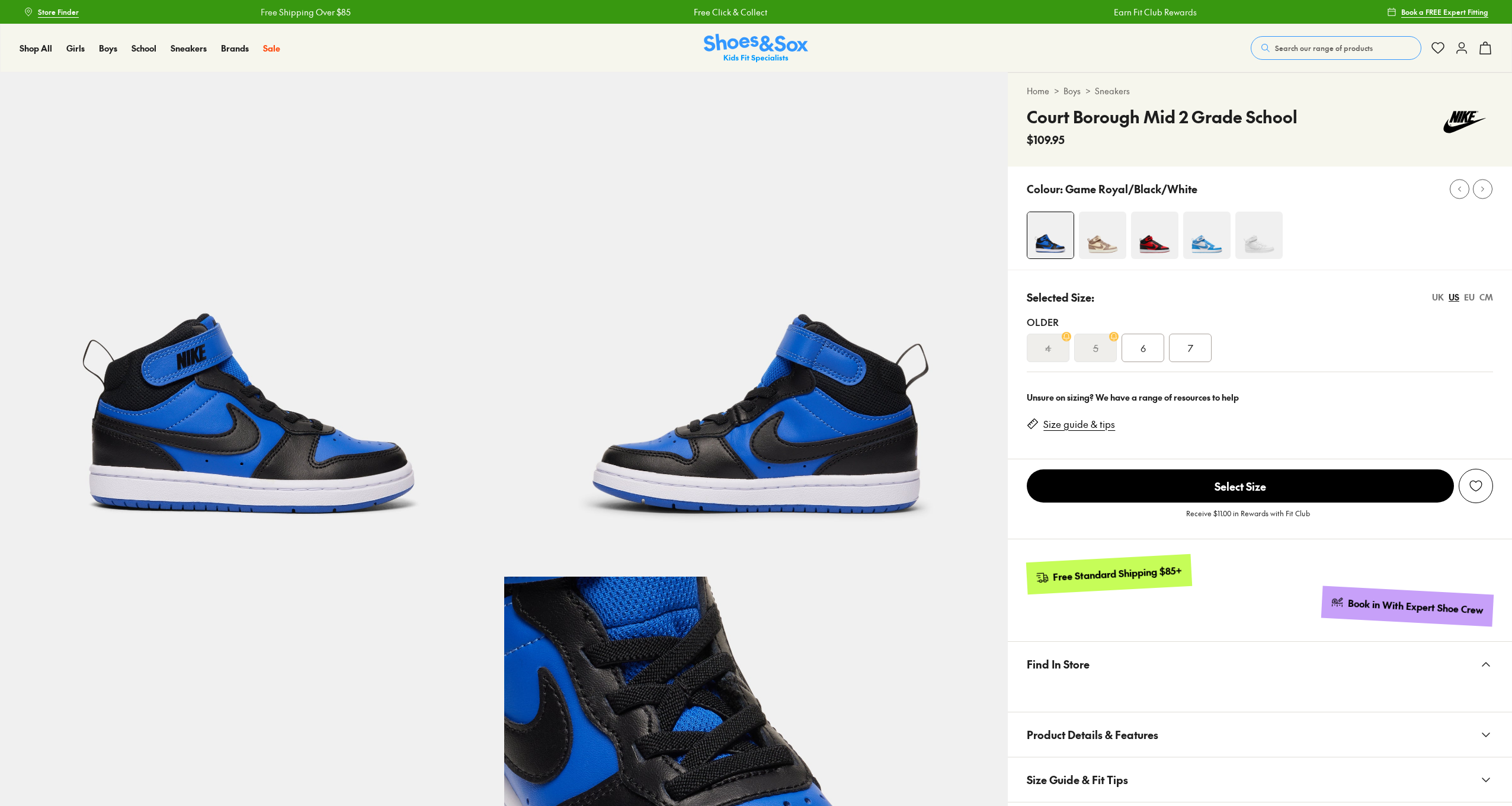
click at [1112, 241] on img at bounding box center [1102, 235] width 48 height 48
select select "*"
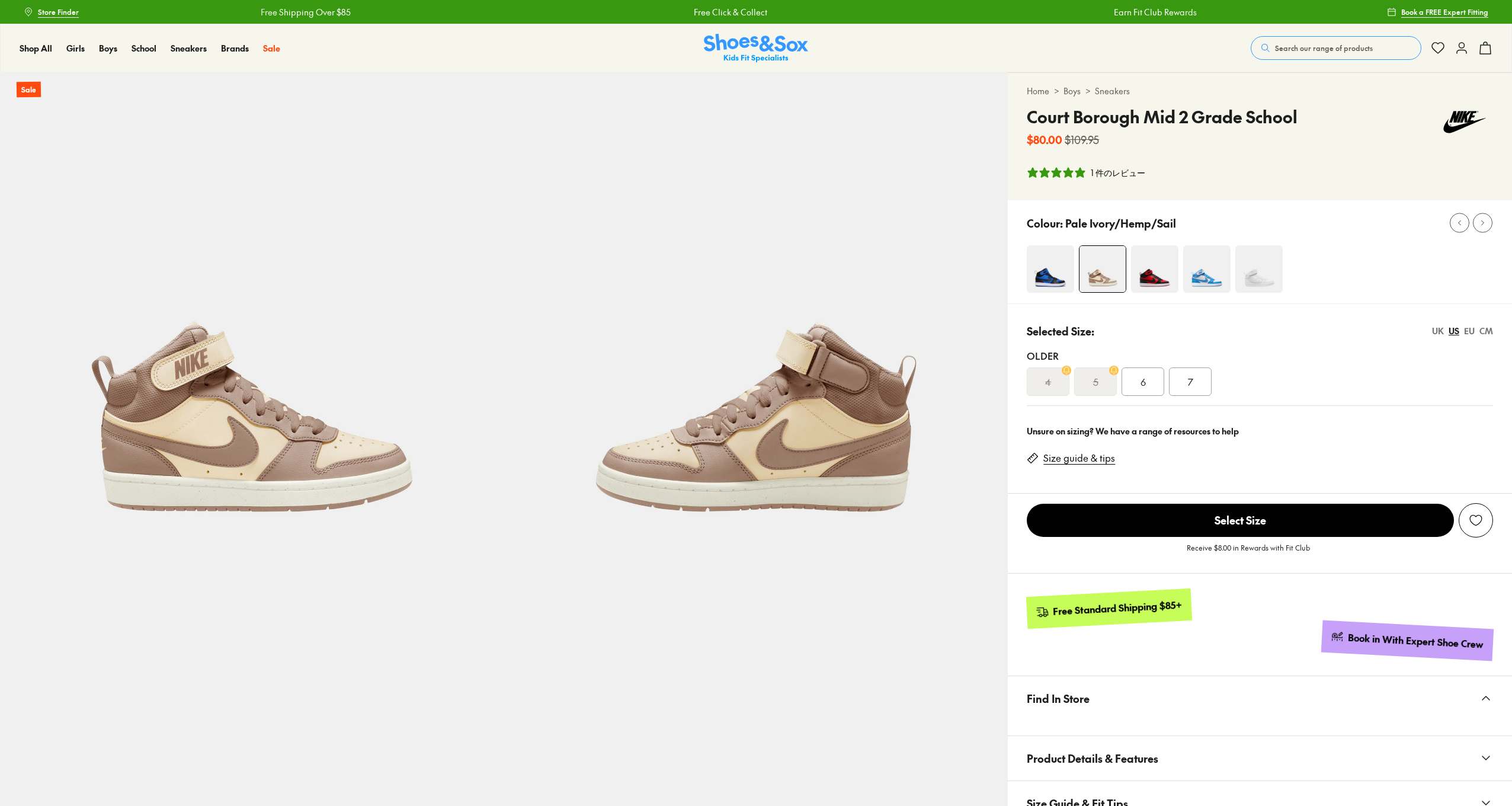
click at [1247, 239] on div "Colour: Pale Ivory/Hemp/Sail" at bounding box center [1260, 252] width 504 height 103
select select "*"
click at [1258, 264] on img at bounding box center [1259, 269] width 48 height 48
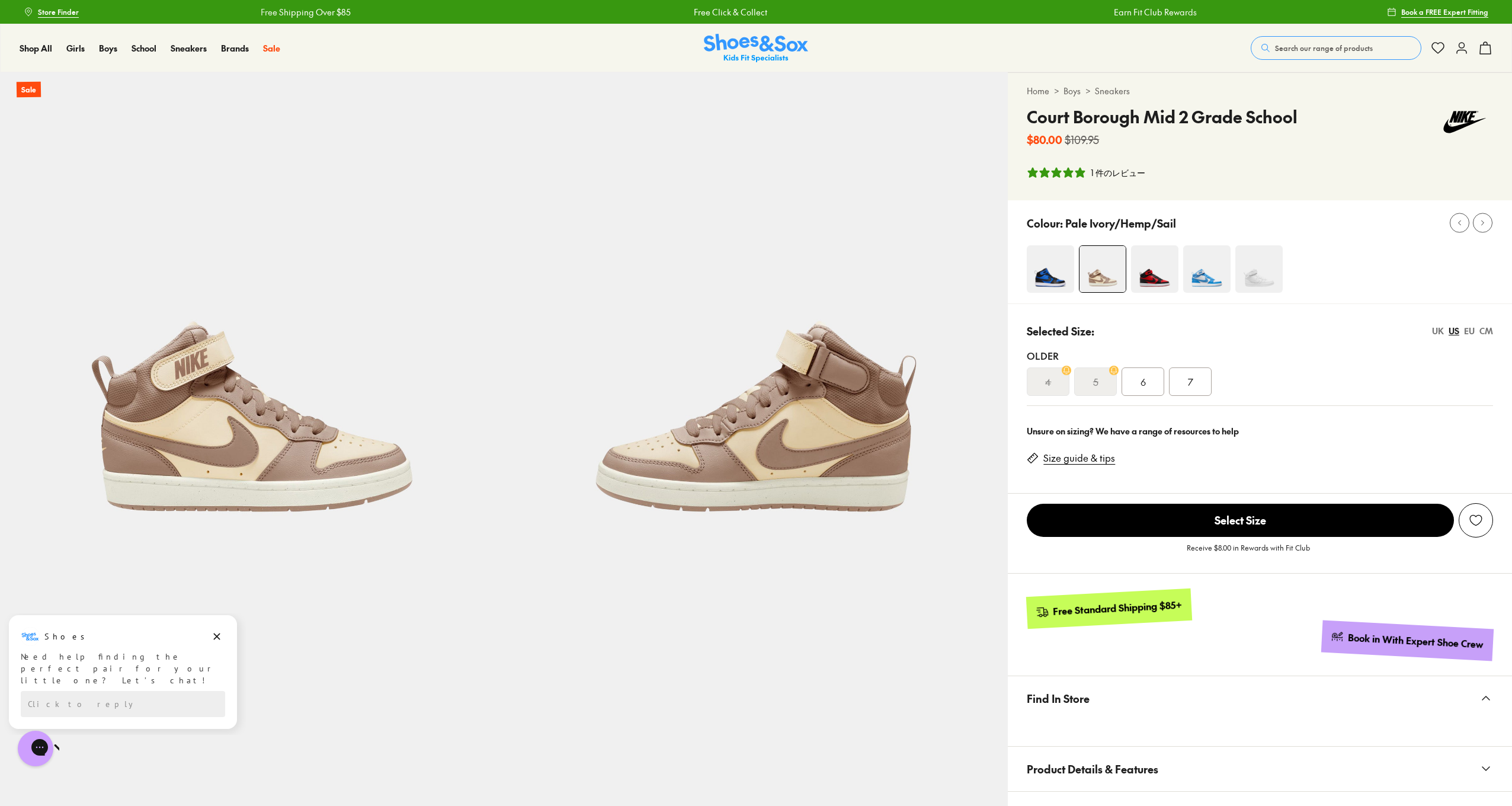
click at [1139, 282] on img at bounding box center [1155, 269] width 48 height 48
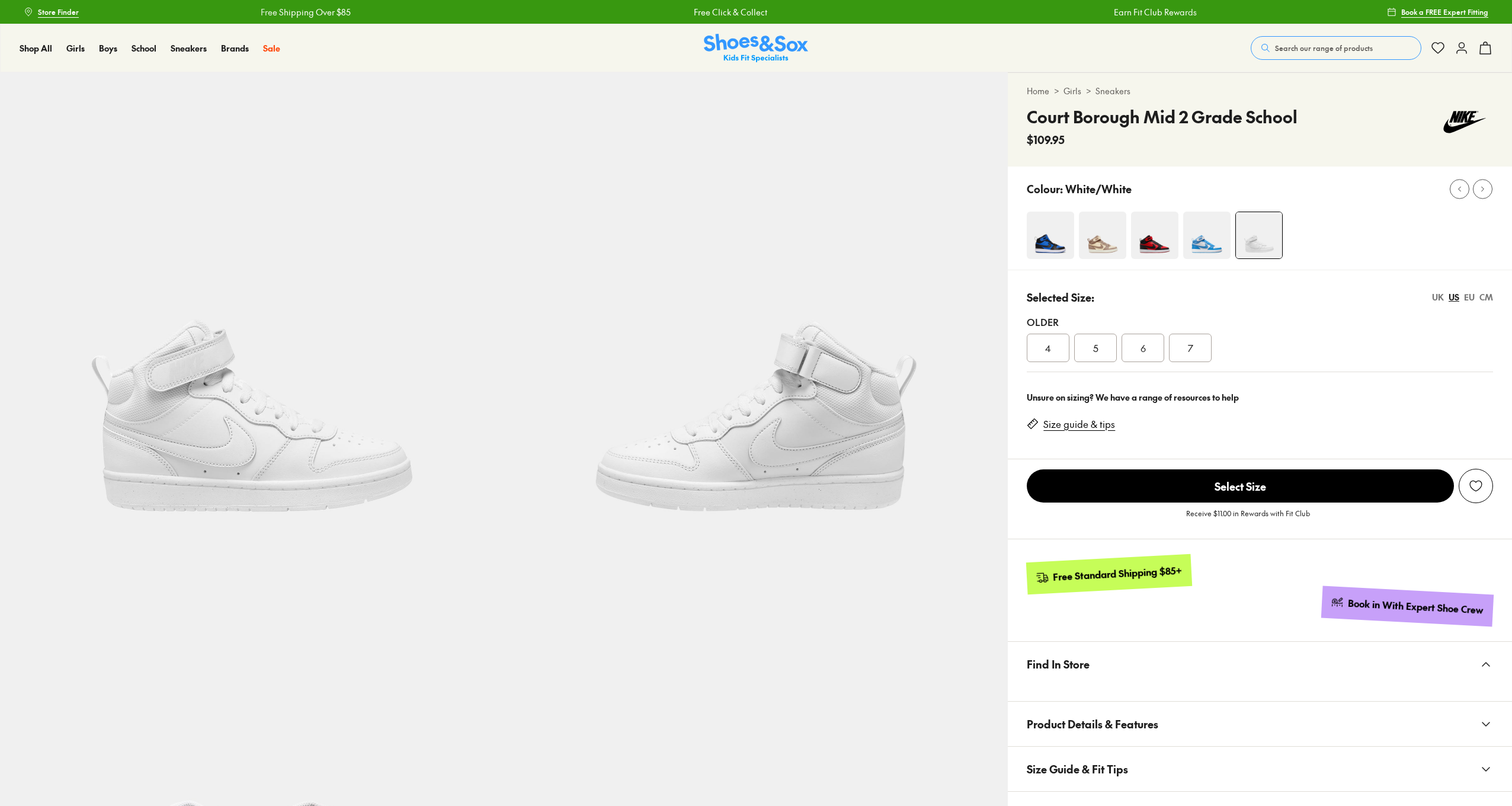
click at [1151, 239] on img at bounding box center [1155, 235] width 48 height 48
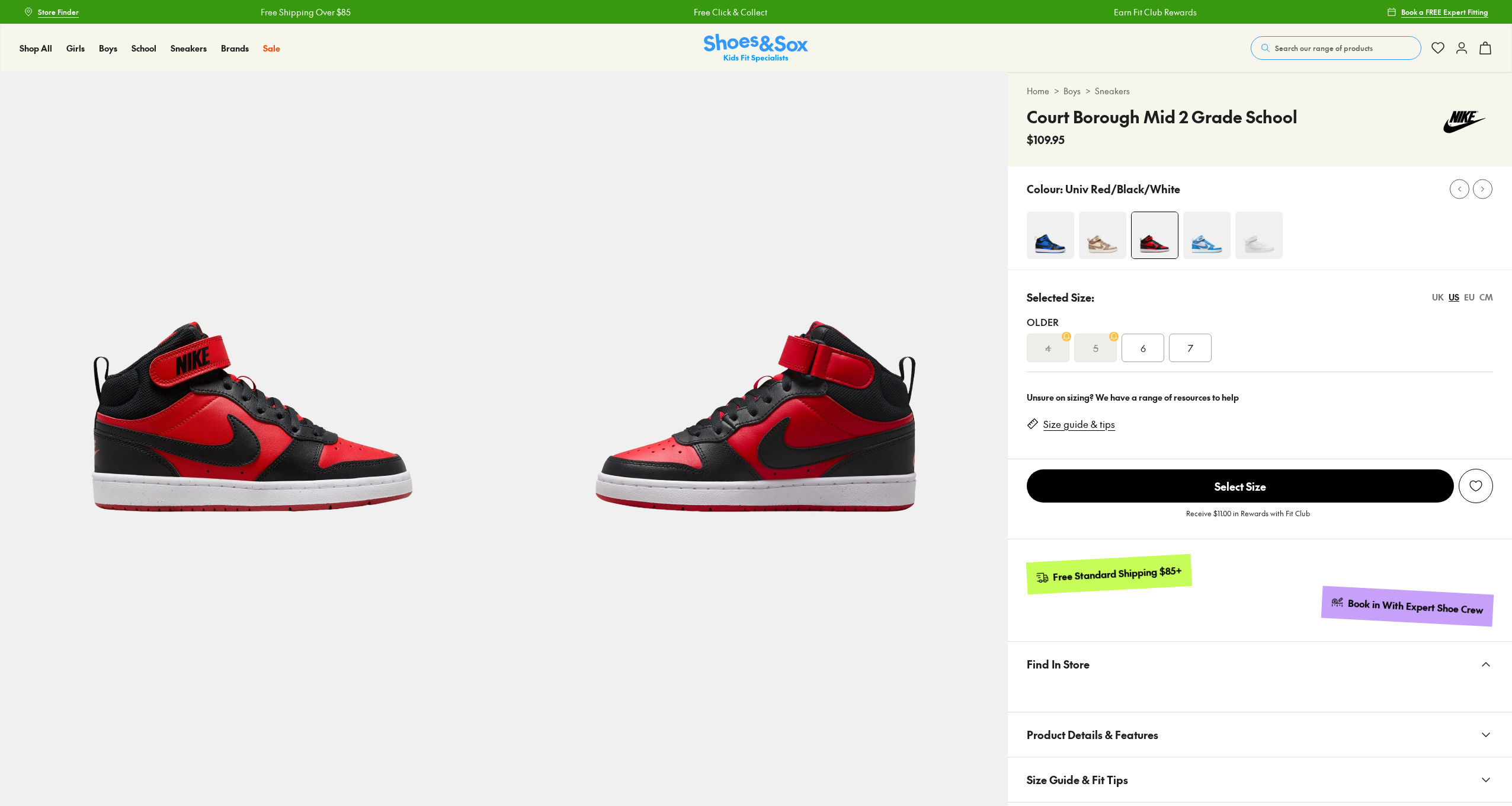
select select "*"
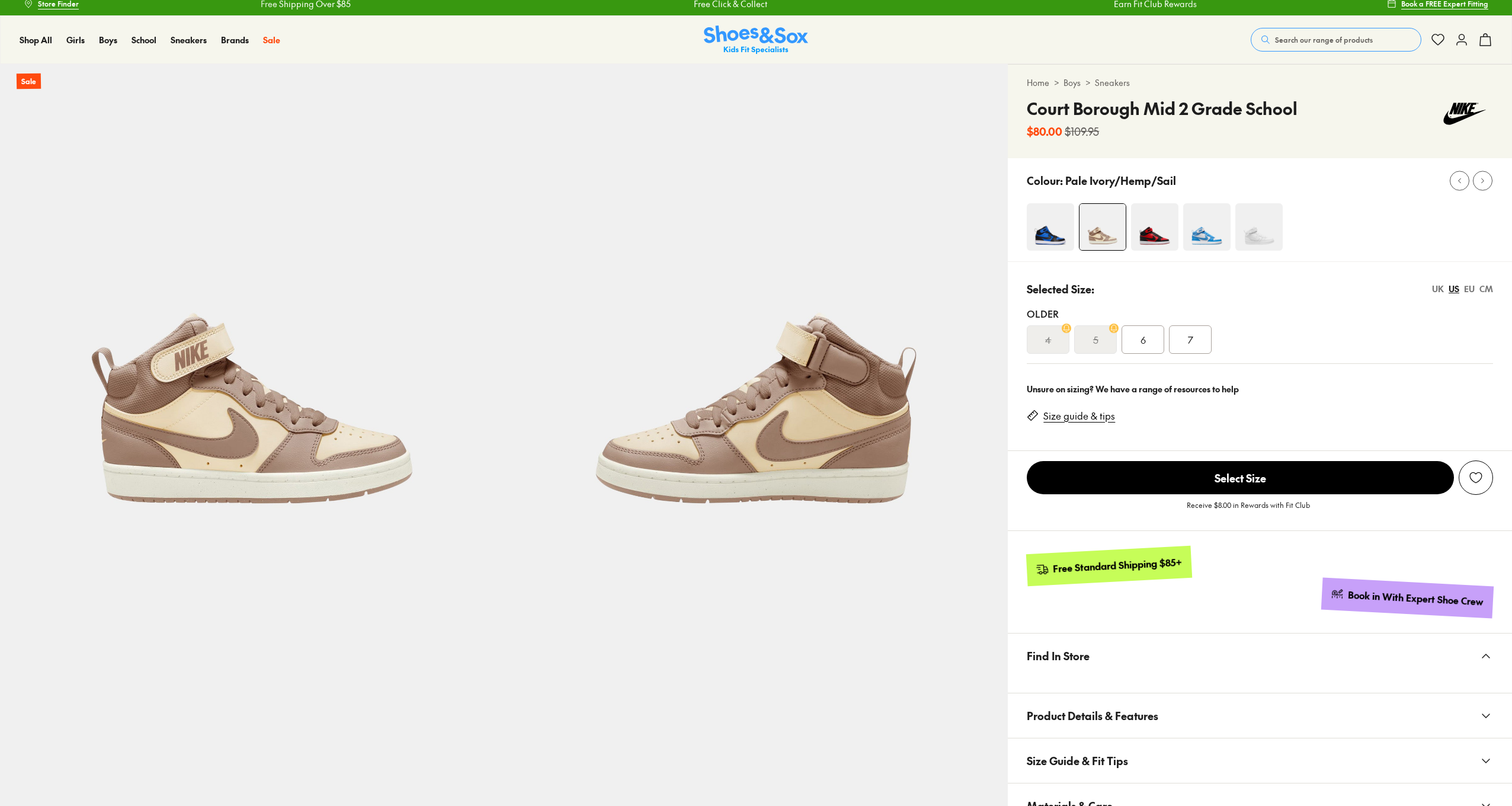
select select "*"
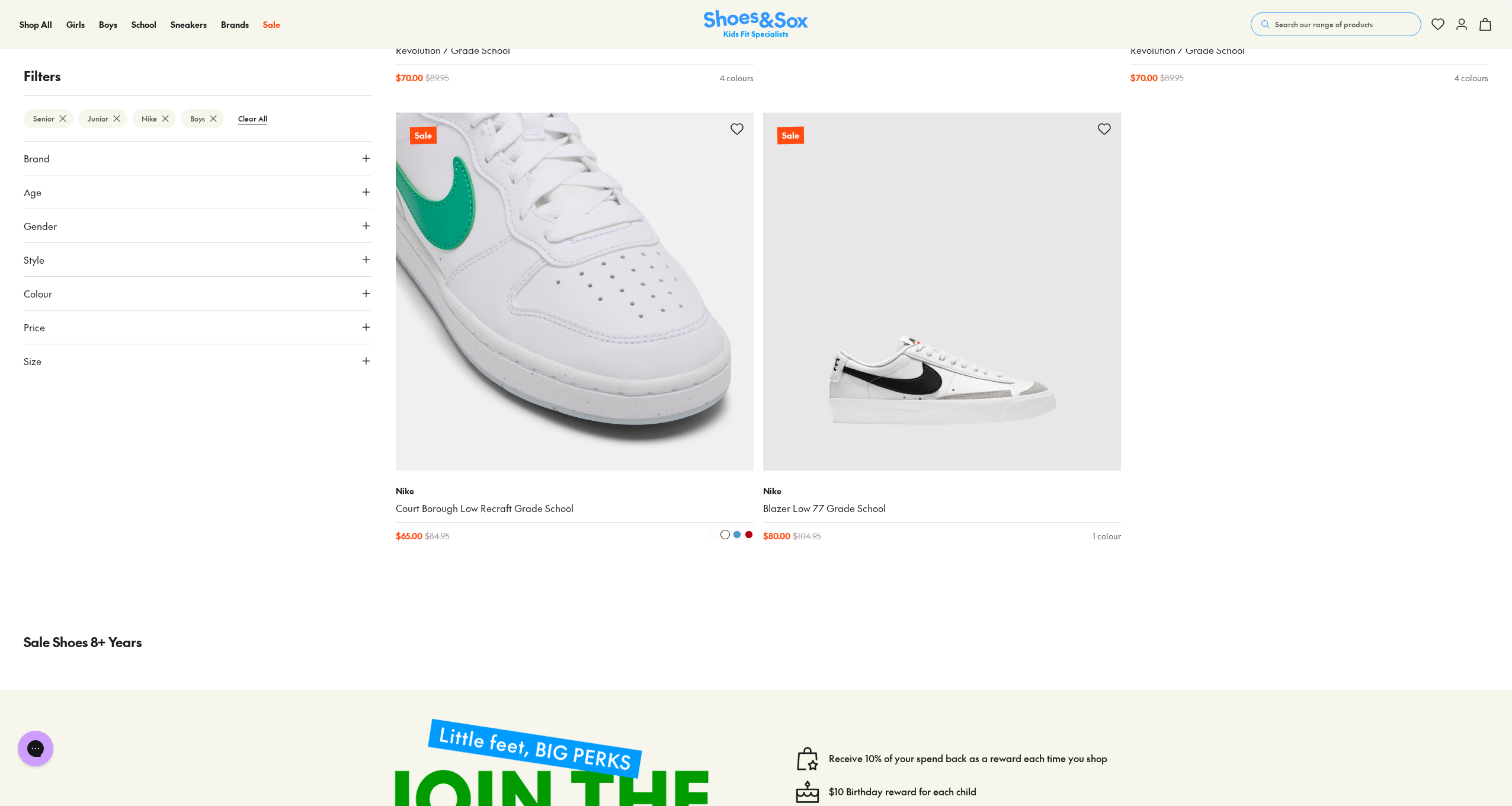
scroll to position [1499, 0]
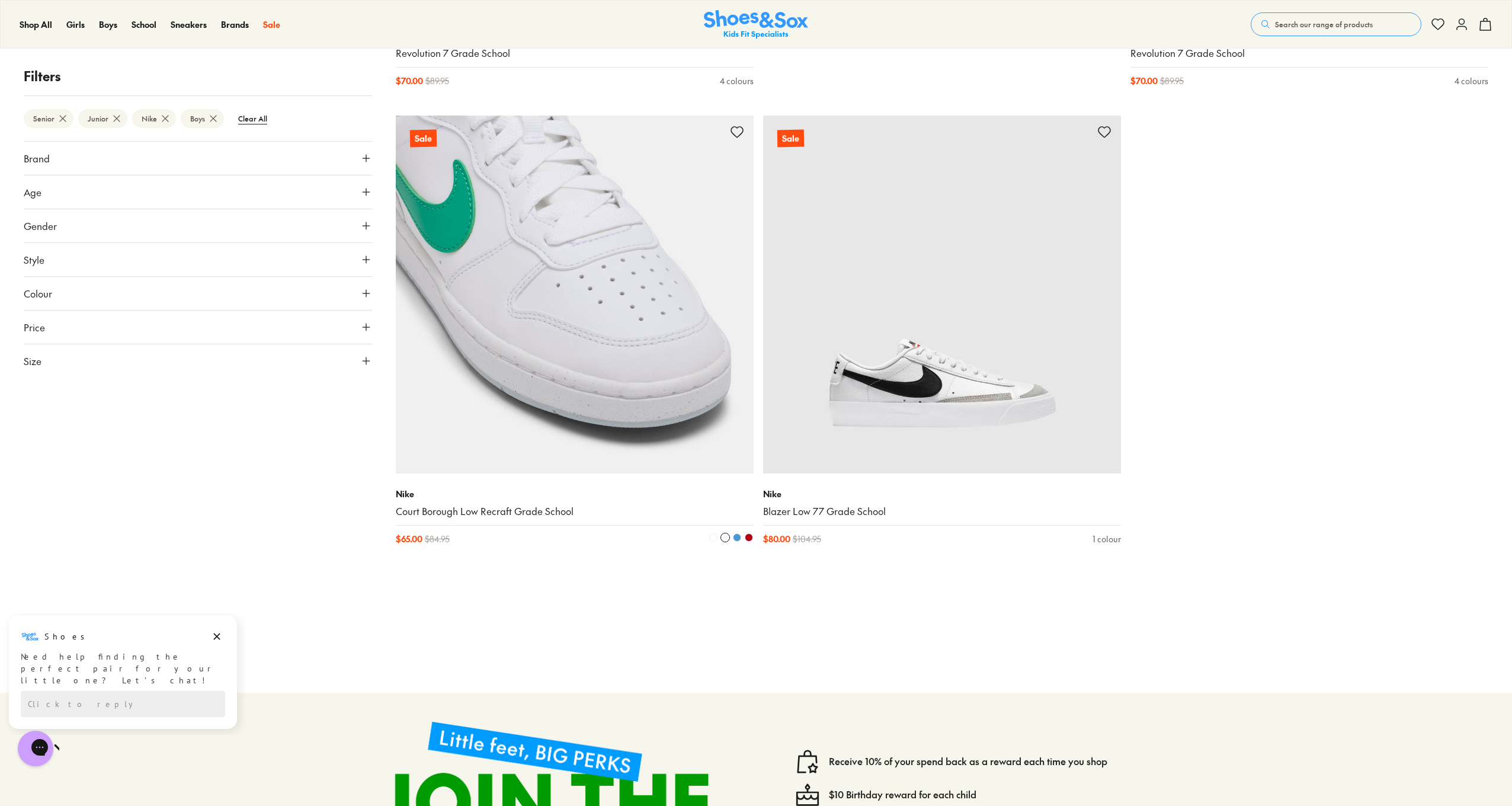
click at [603, 410] on img at bounding box center [575, 294] width 358 height 358
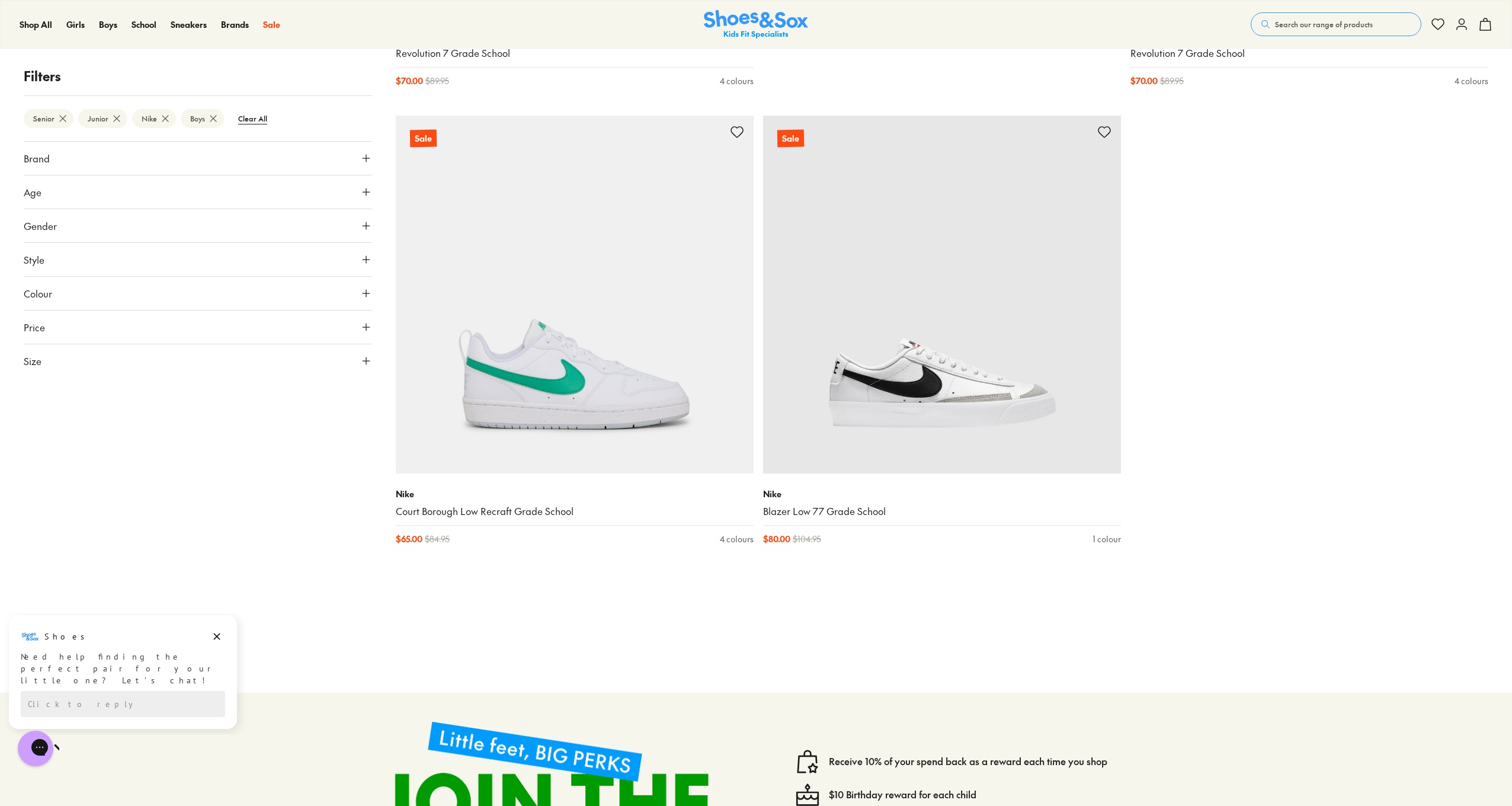
click at [558, 587] on div at bounding box center [756, 597] width 1512 height 28
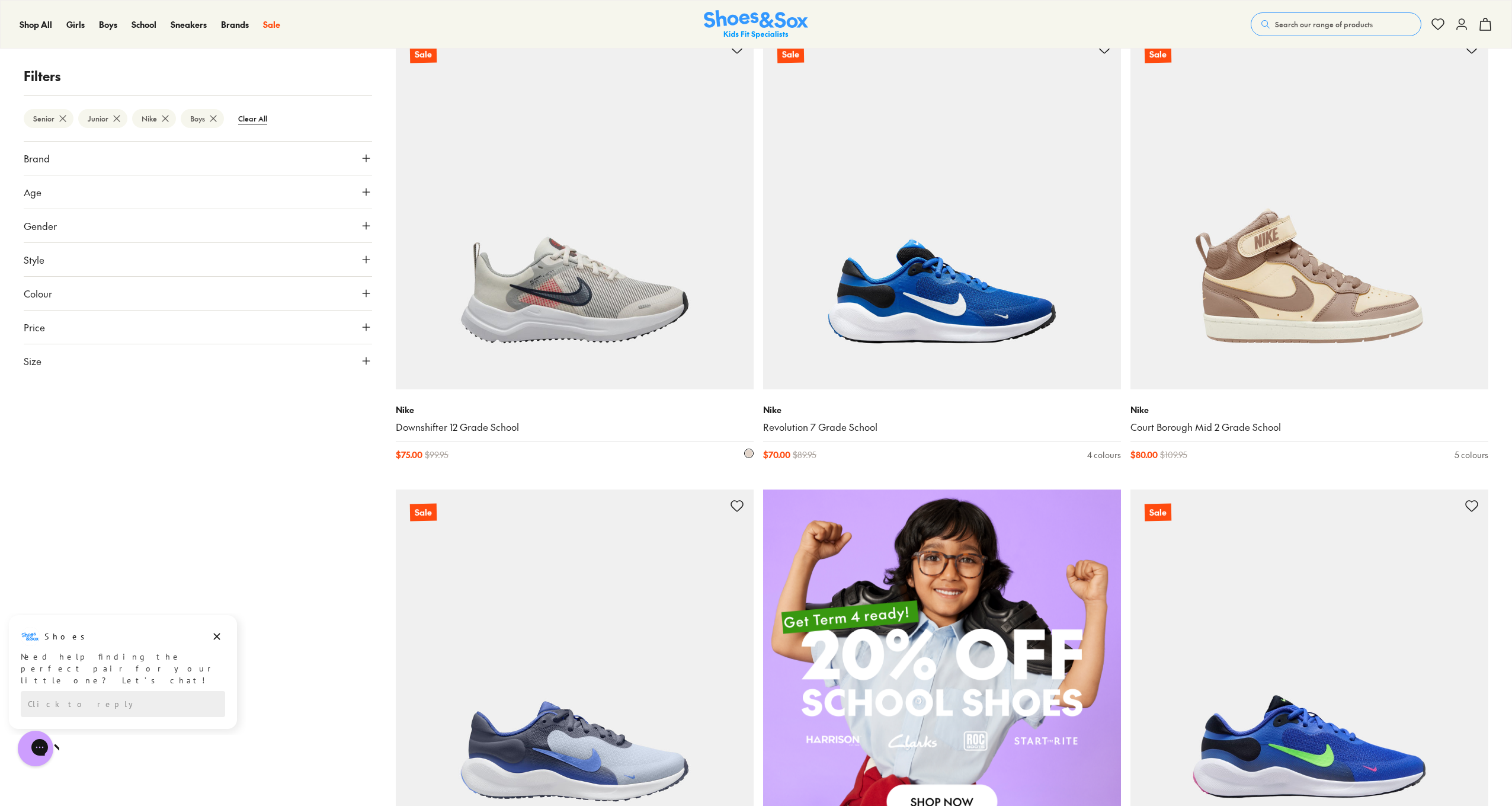
scroll to position [663, 0]
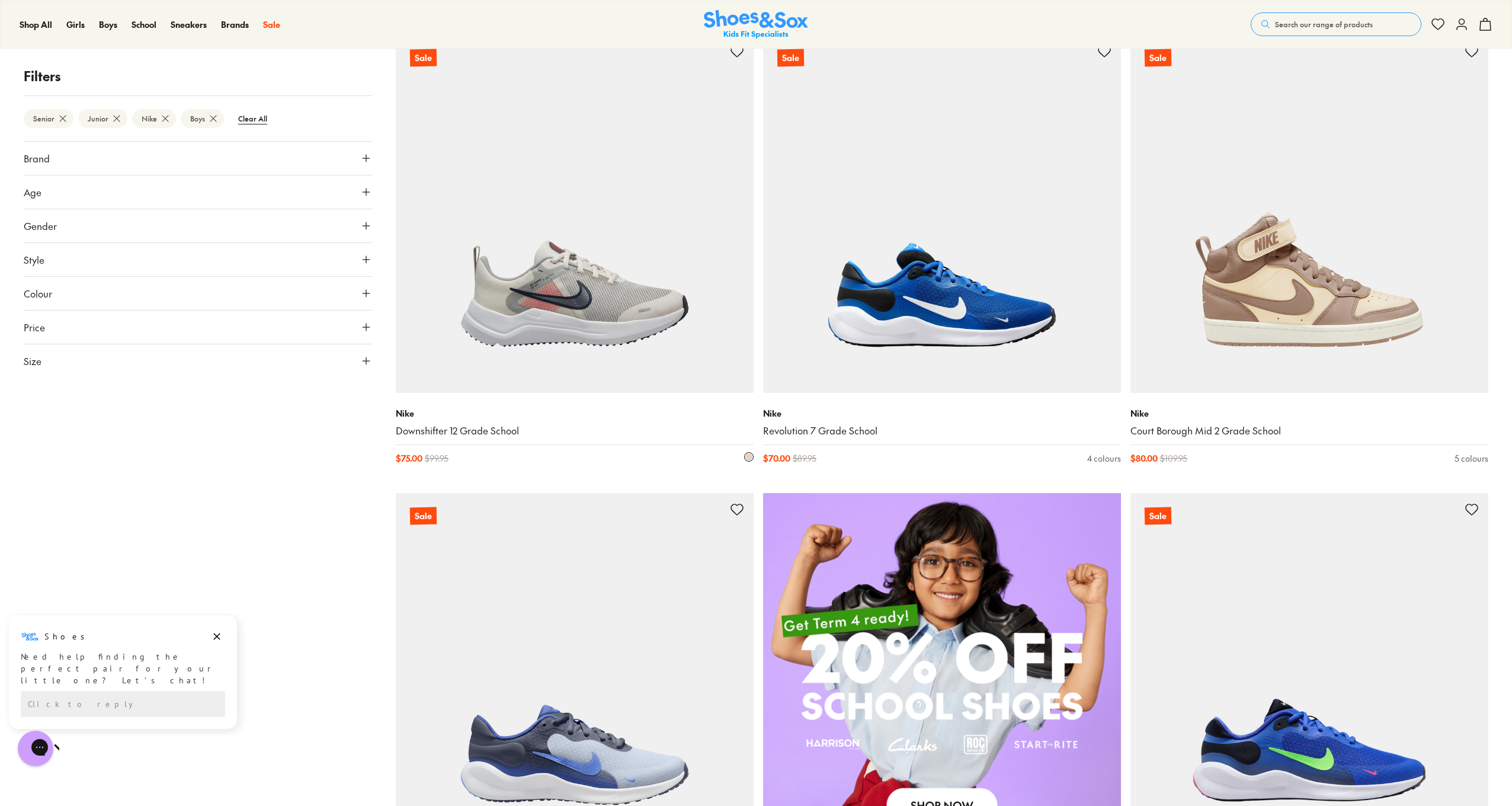
click at [531, 311] on img at bounding box center [575, 214] width 358 height 358
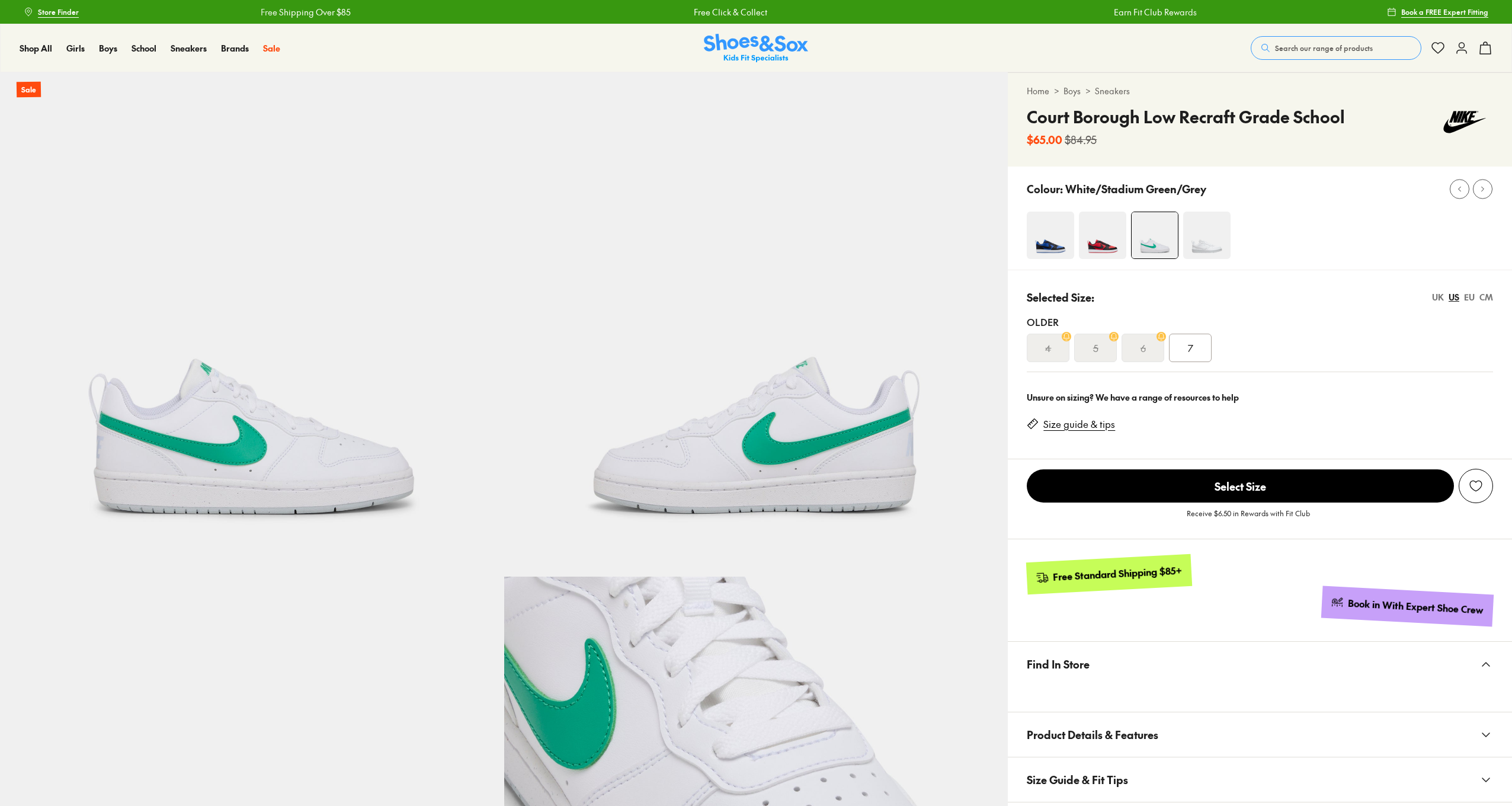
select select "*"
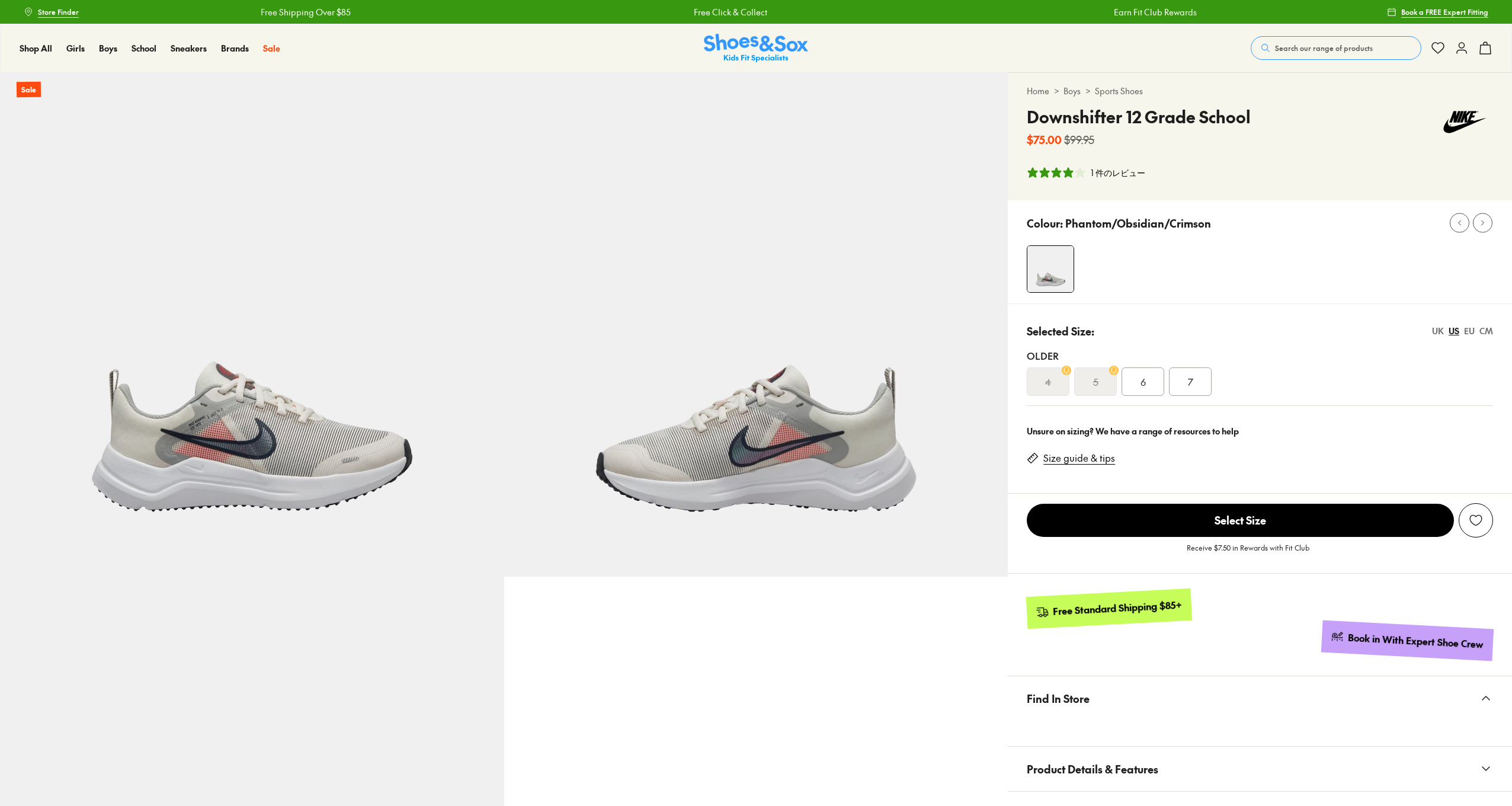
select select "*"
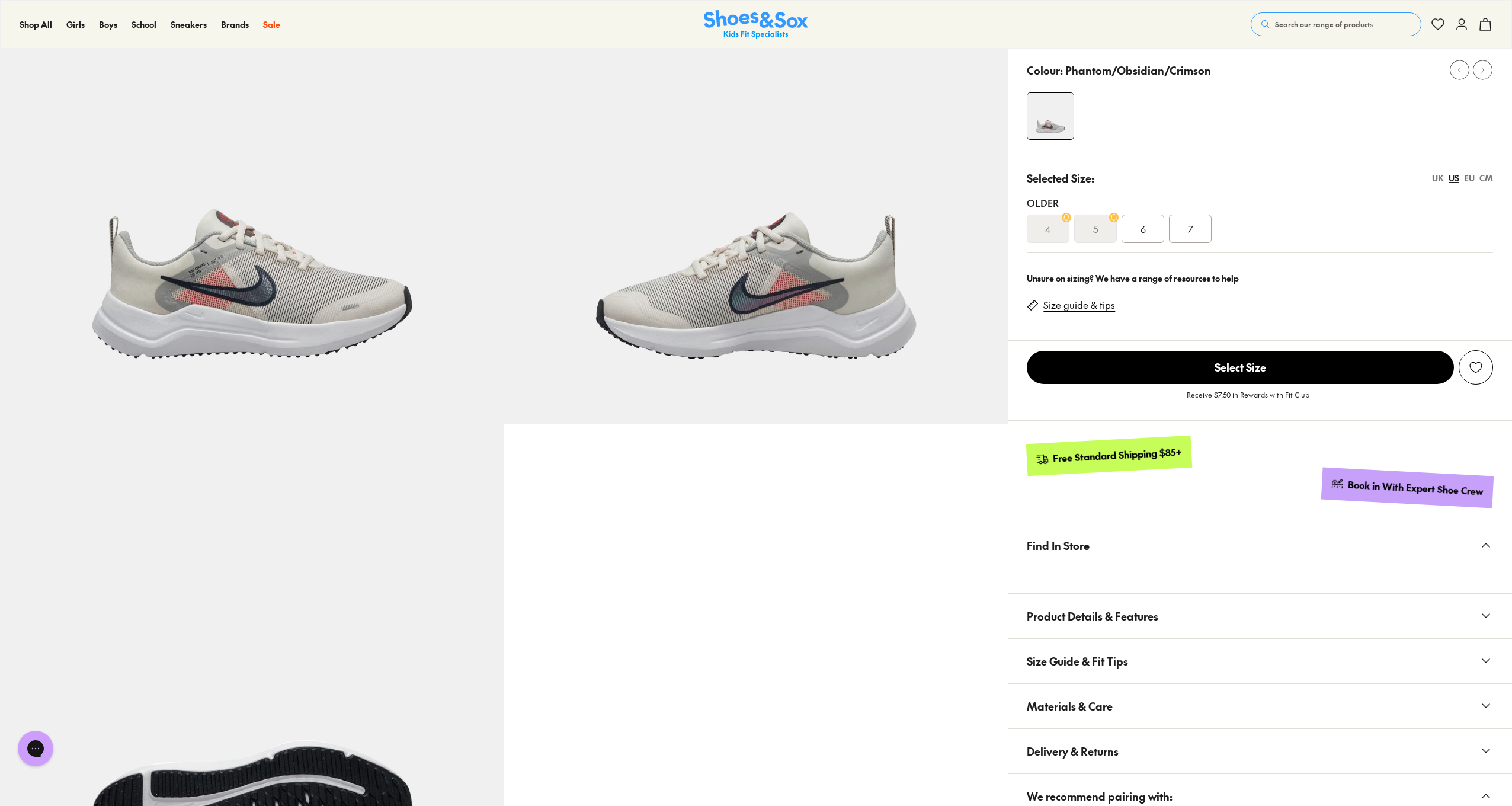
scroll to position [132, 0]
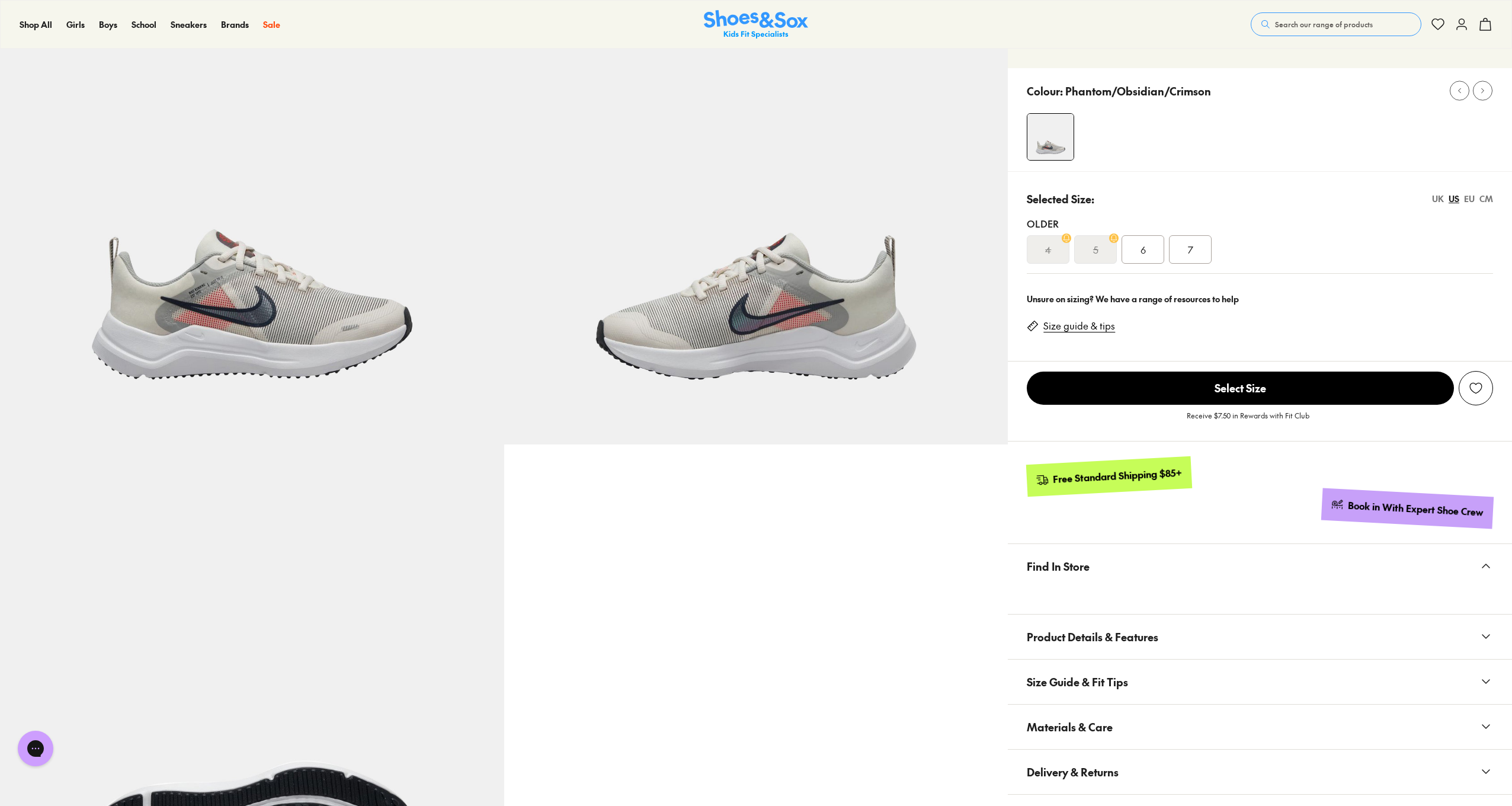
click at [729, 351] on img at bounding box center [756, 192] width 504 height 504
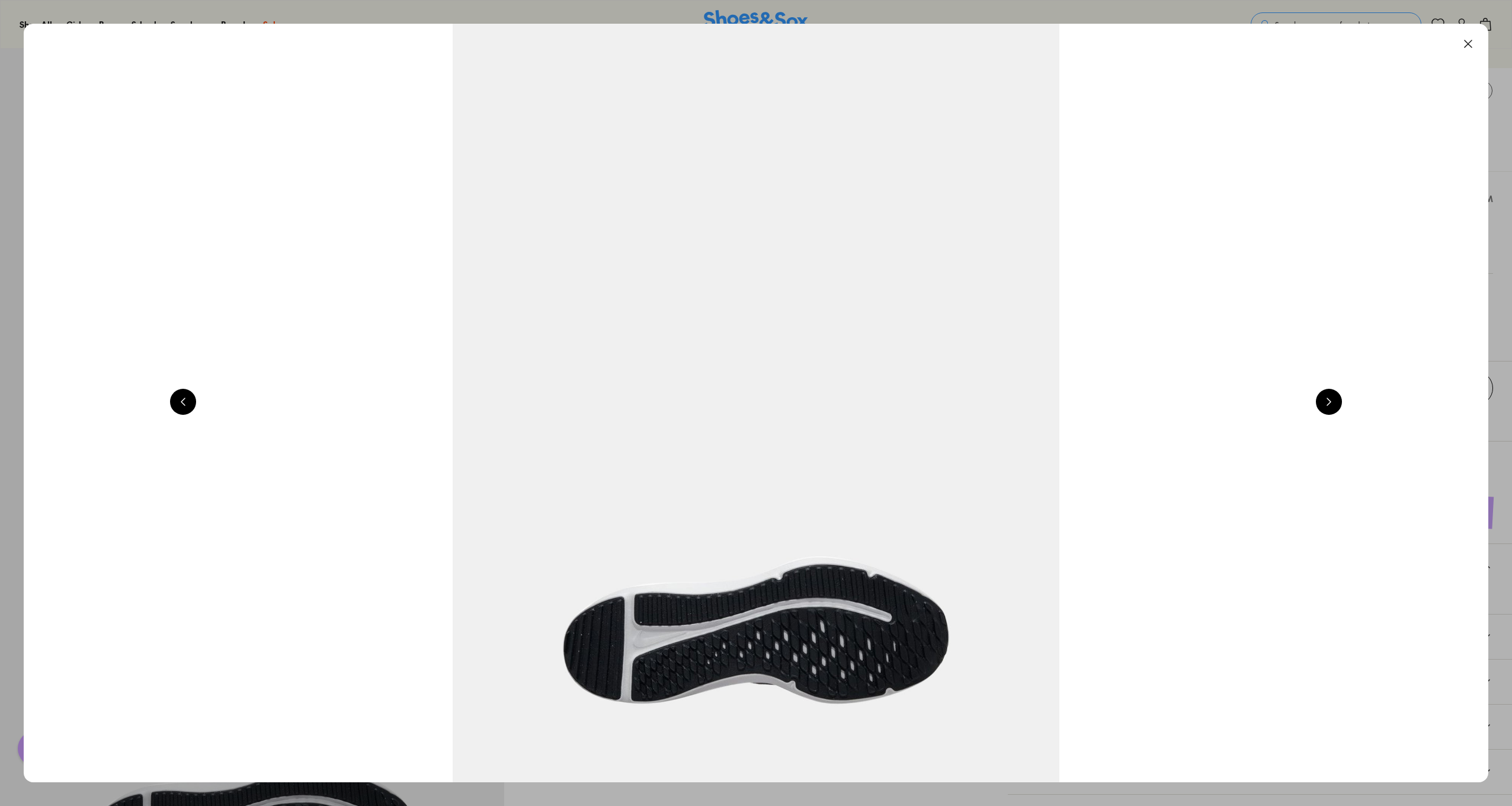
scroll to position [0, 2939]
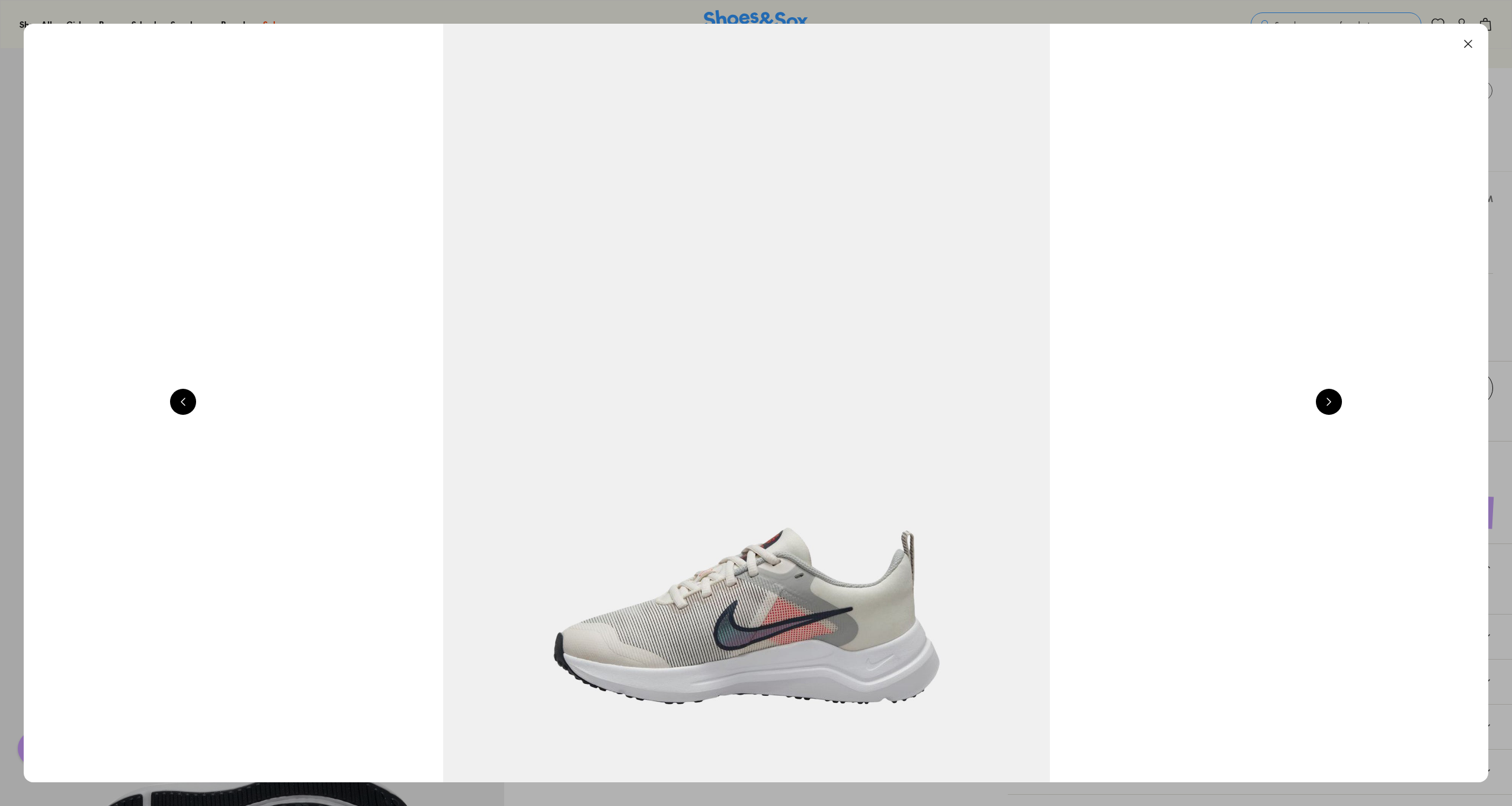
click at [1337, 404] on button at bounding box center [1329, 402] width 26 height 26
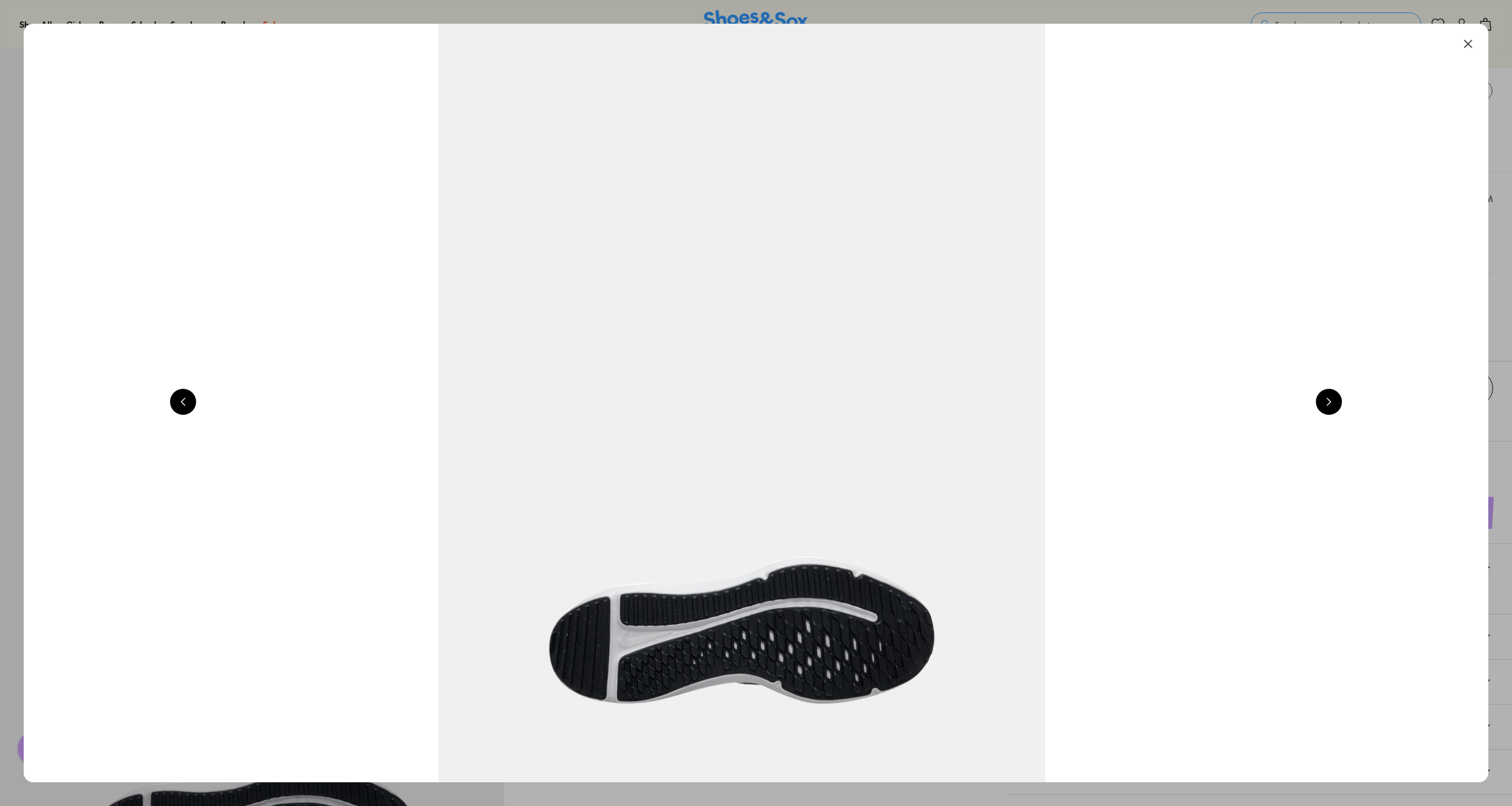
click at [1337, 404] on button at bounding box center [1329, 402] width 26 height 26
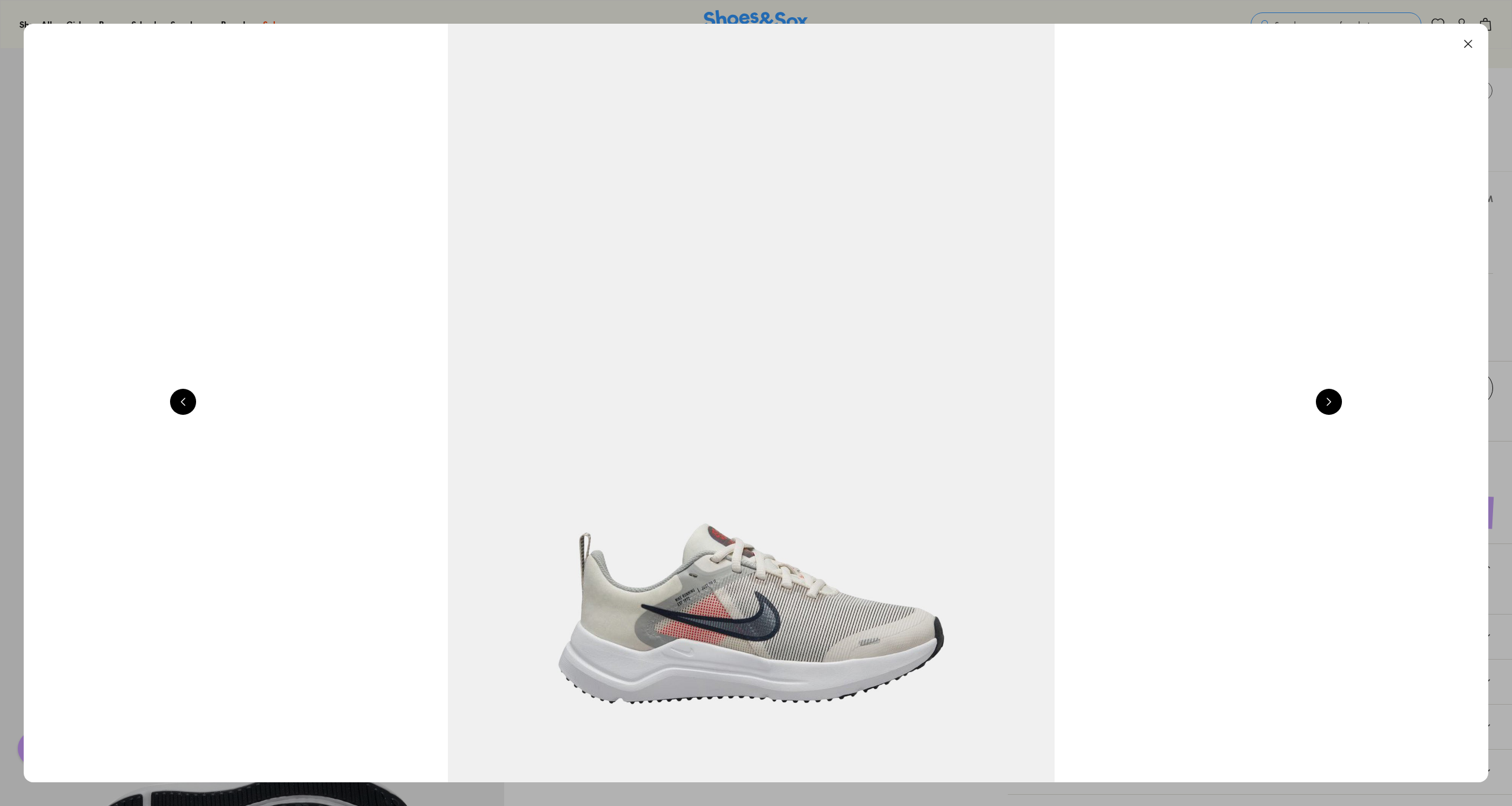
click at [1337, 404] on button at bounding box center [1329, 402] width 26 height 26
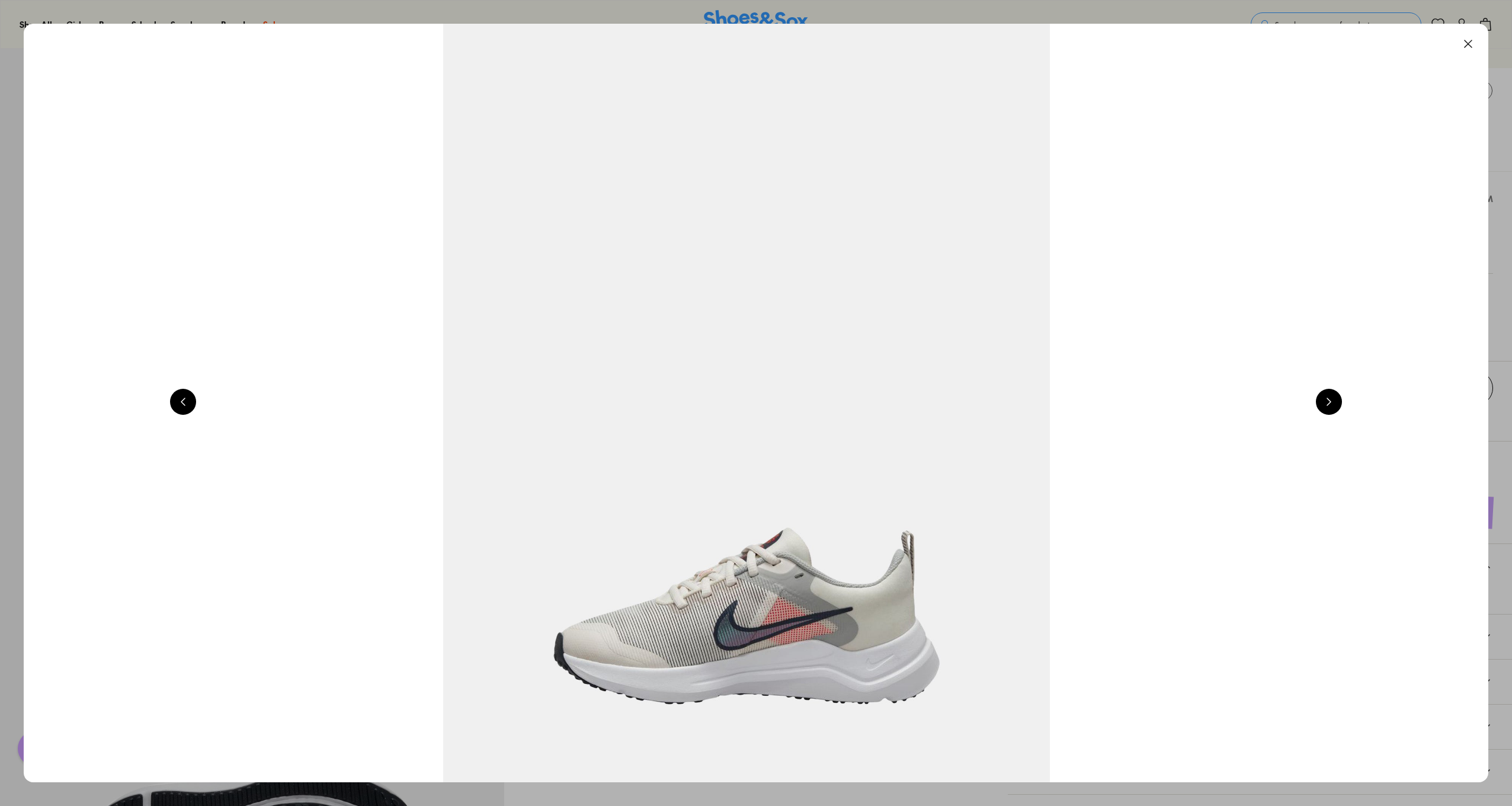
click at [1337, 404] on button at bounding box center [1329, 402] width 26 height 26
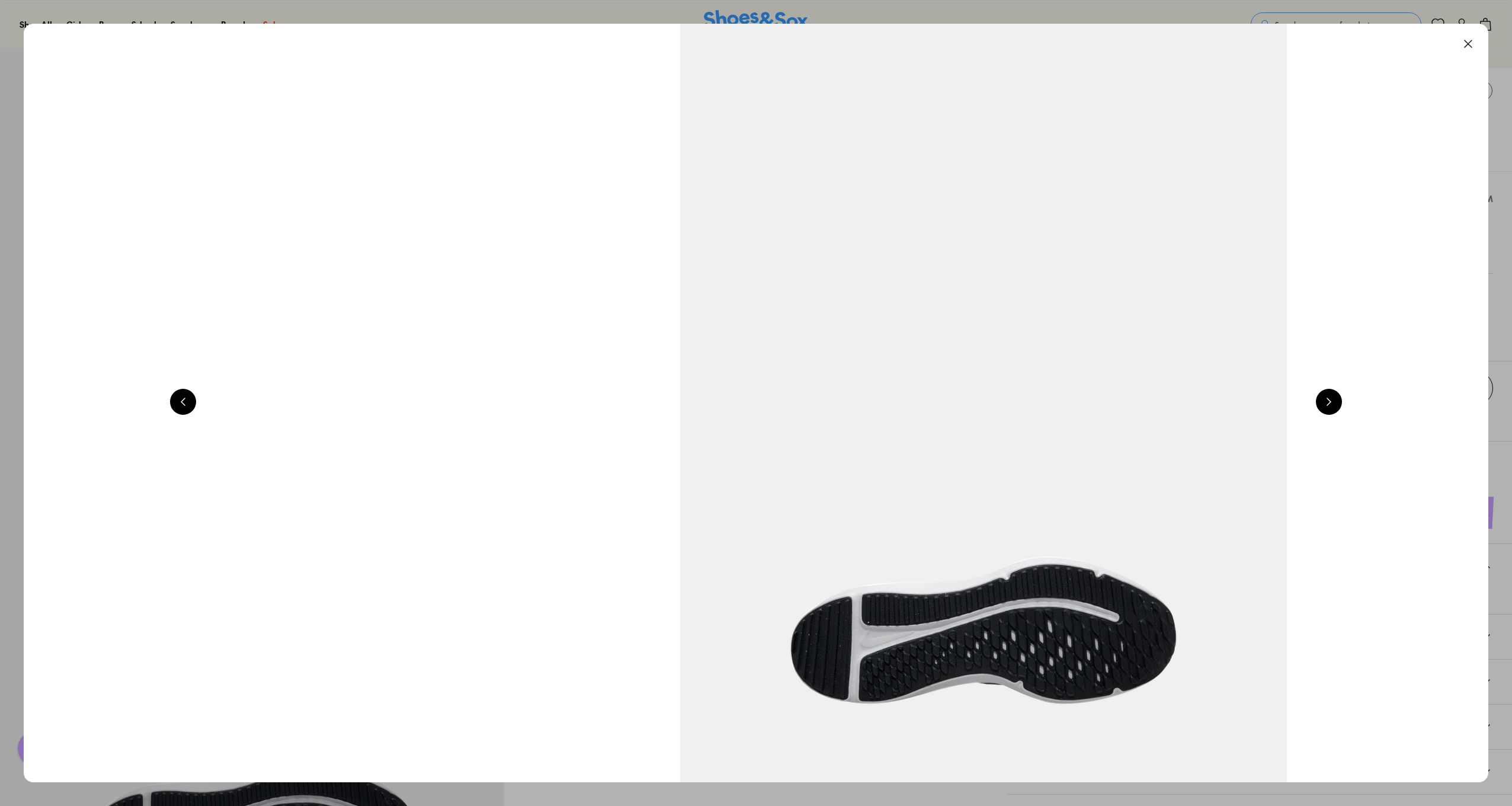
scroll to position [0, 4409]
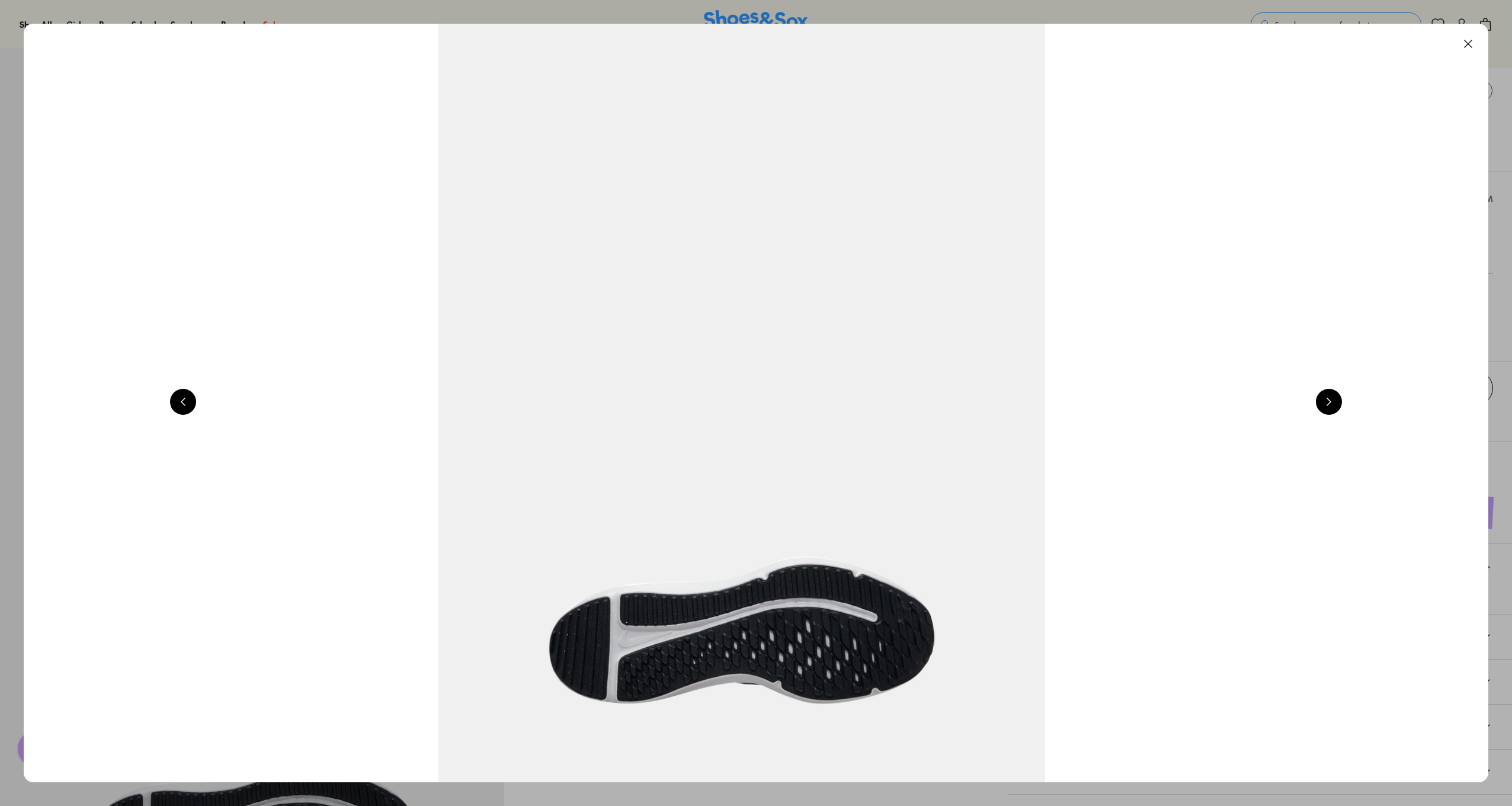
click at [1194, 390] on img at bounding box center [741, 403] width 1464 height 759
click at [1469, 44] on button at bounding box center [1468, 44] width 26 height 26
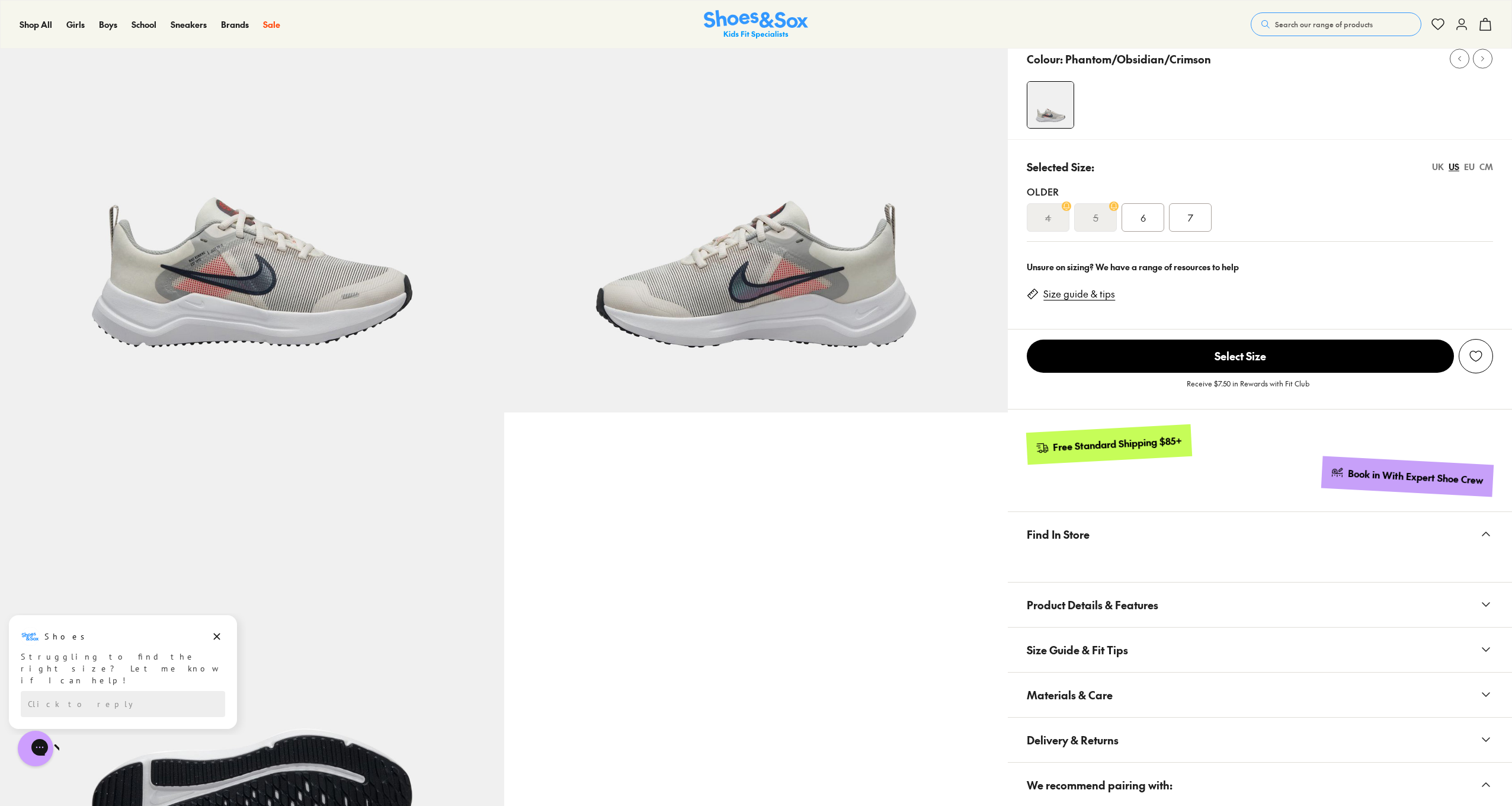
scroll to position [150, 0]
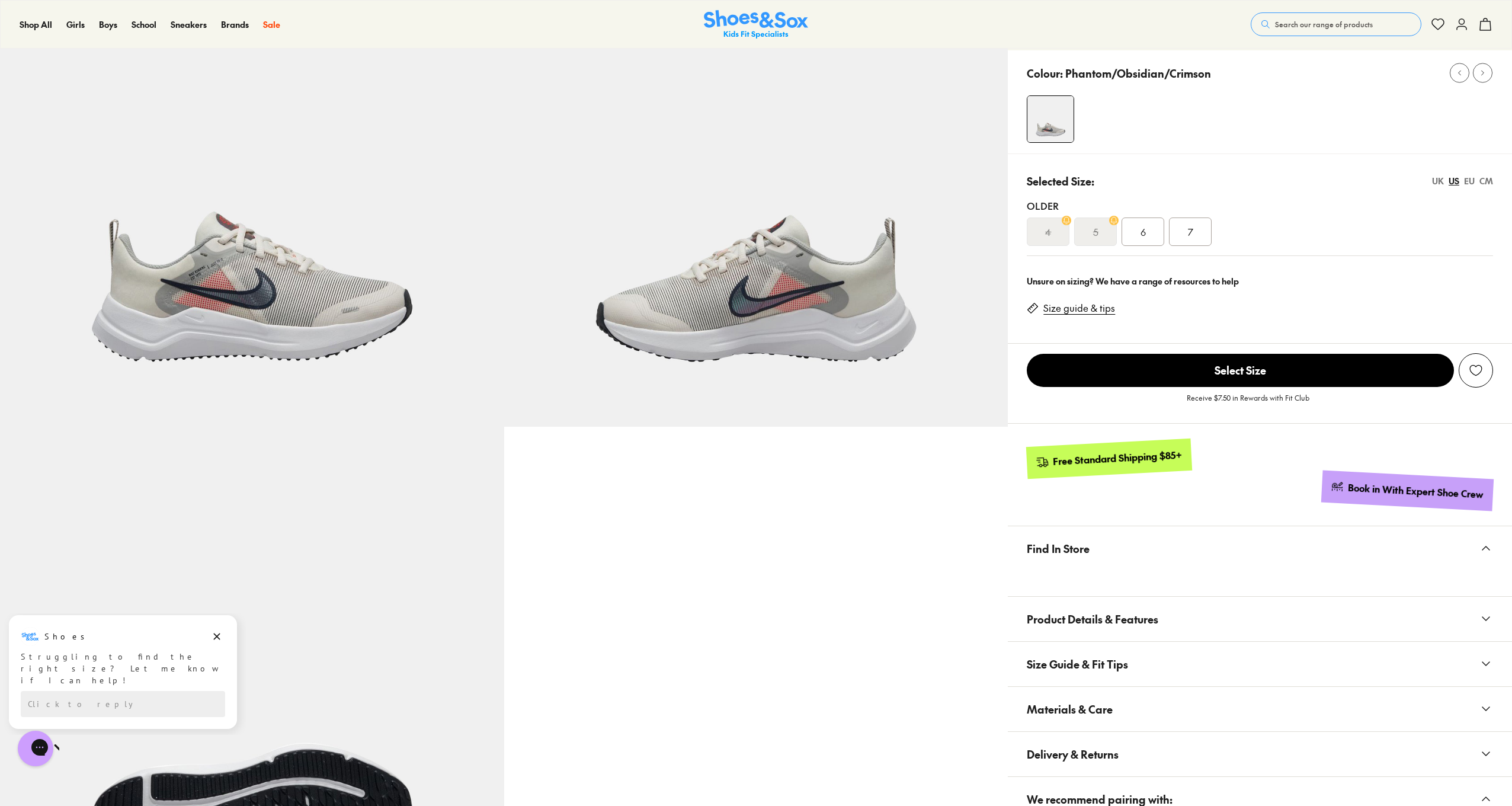
click at [1148, 235] on div "6" at bounding box center [1143, 231] width 43 height 28
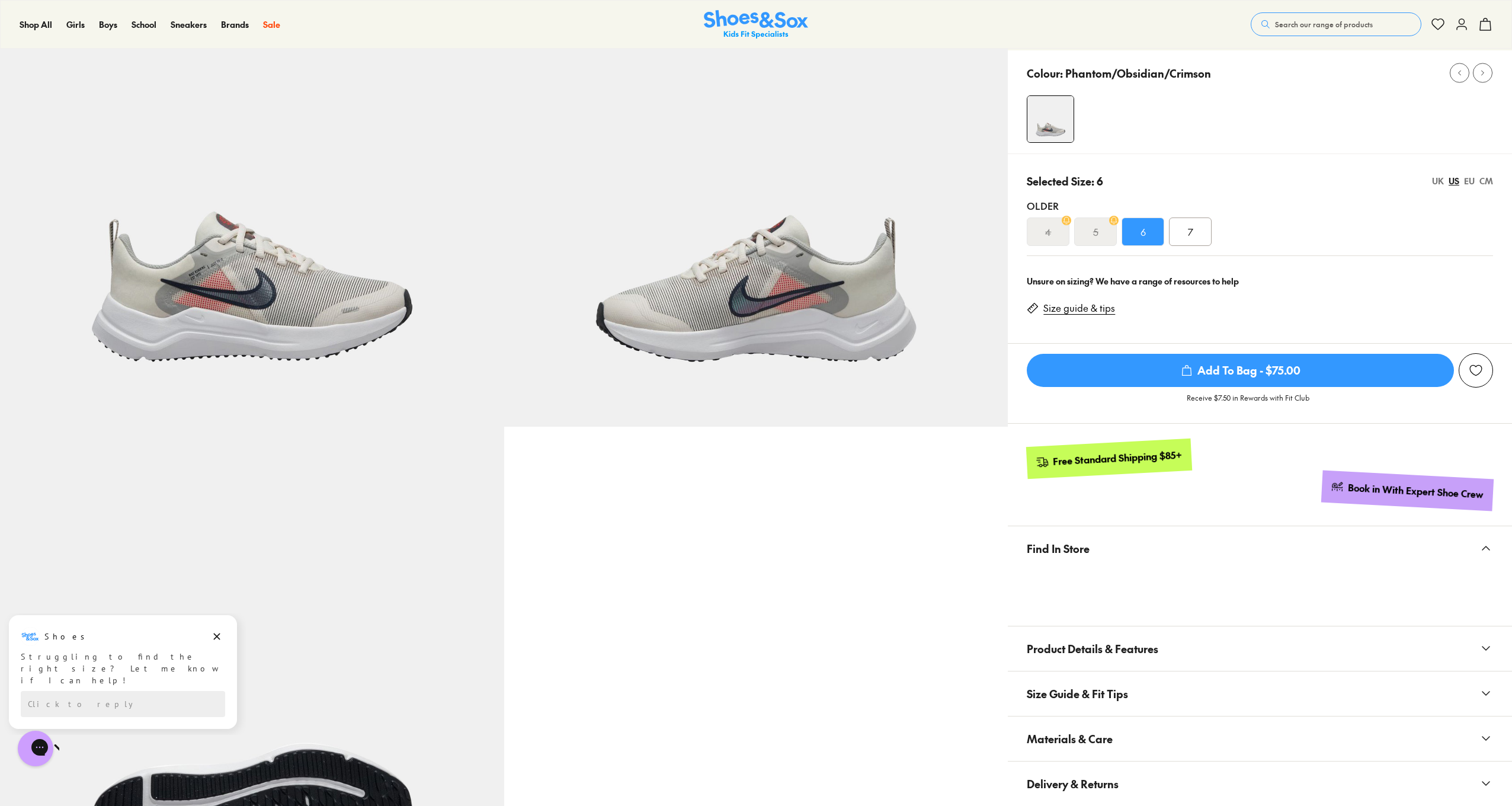
click at [1235, 369] on span "Add To Bag - $75.00" at bounding box center [1240, 371] width 427 height 34
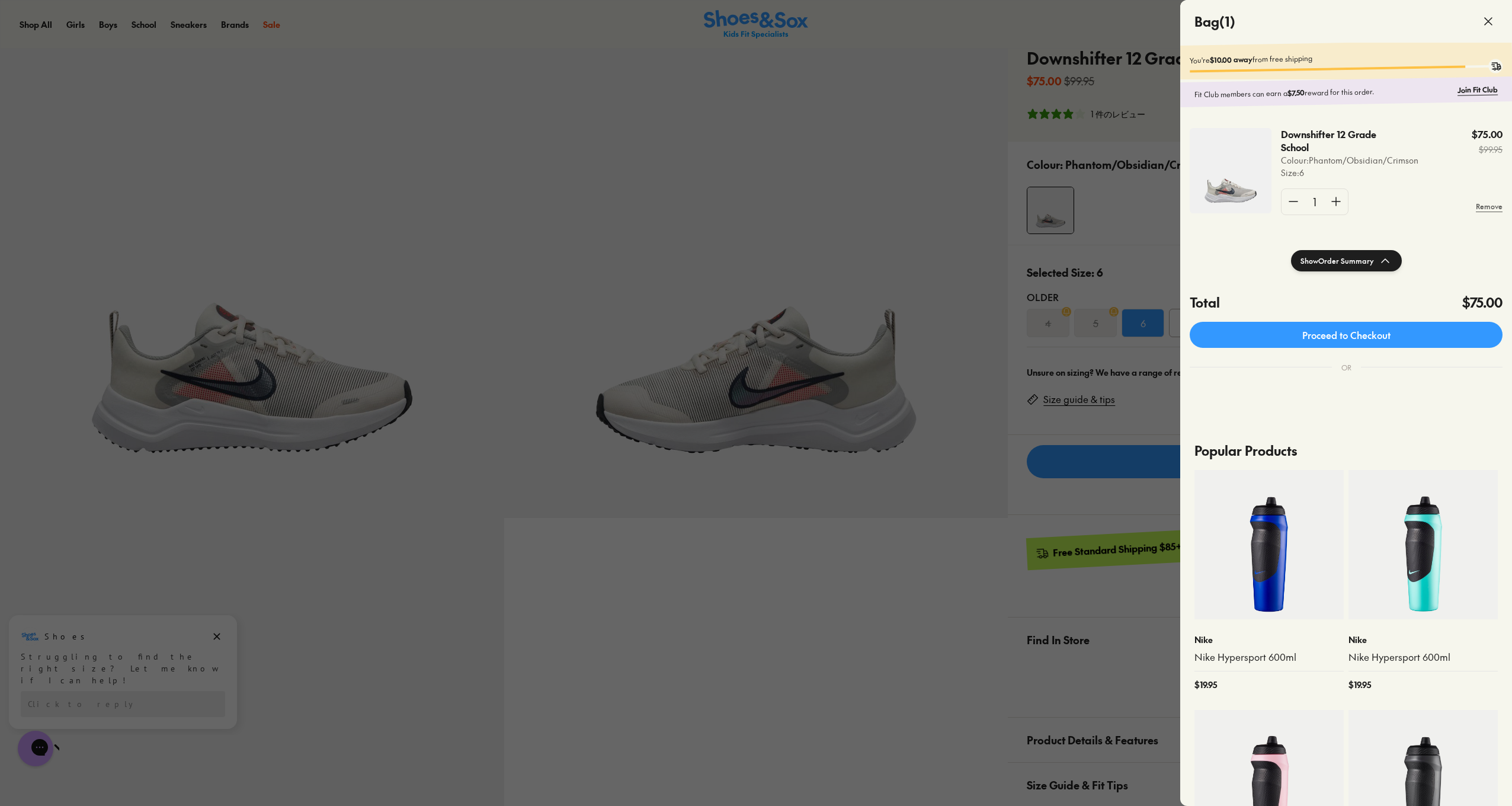
scroll to position [50, 0]
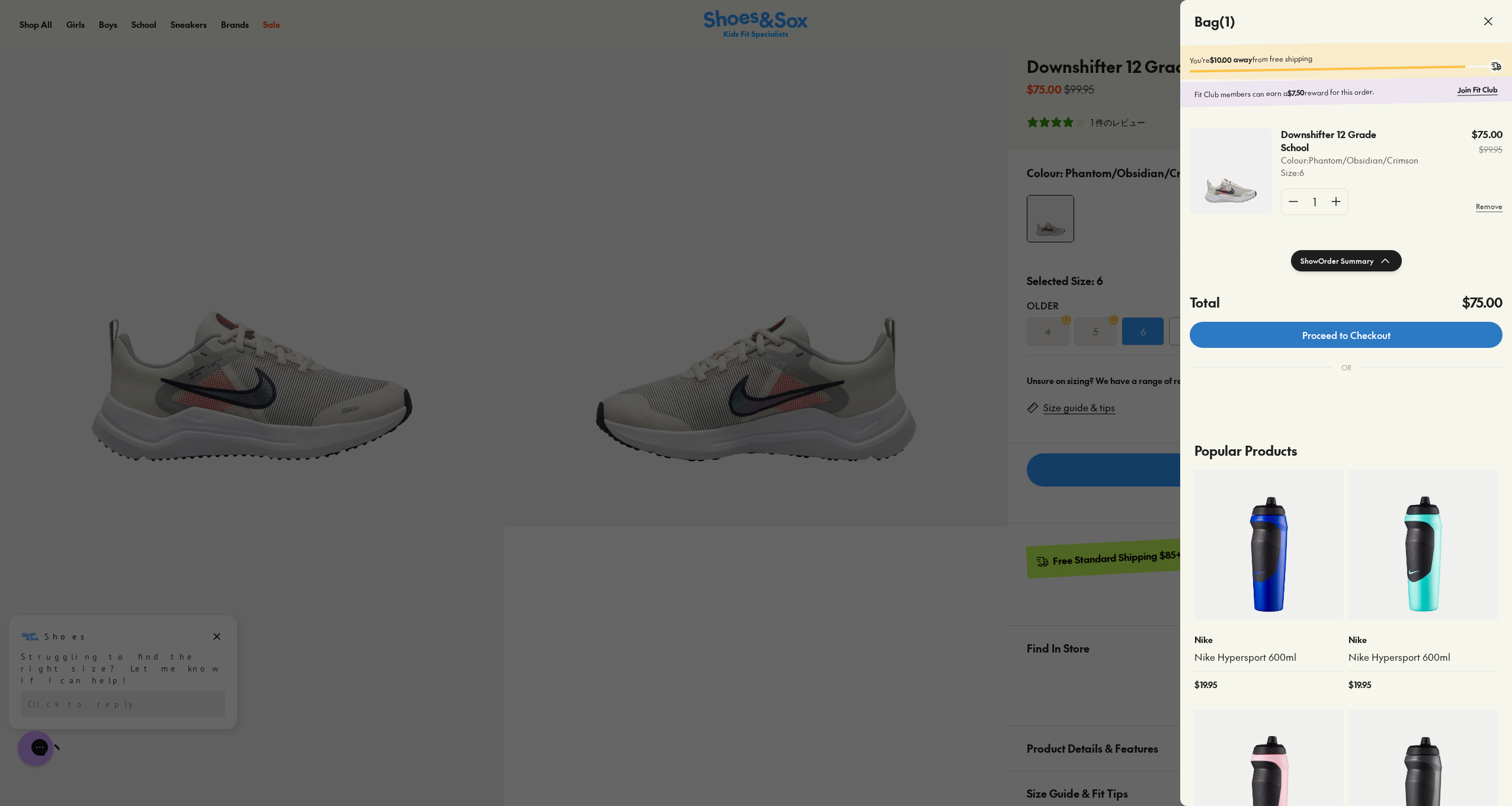
click at [1277, 343] on link "Proceed to Checkout" at bounding box center [1346, 335] width 313 height 26
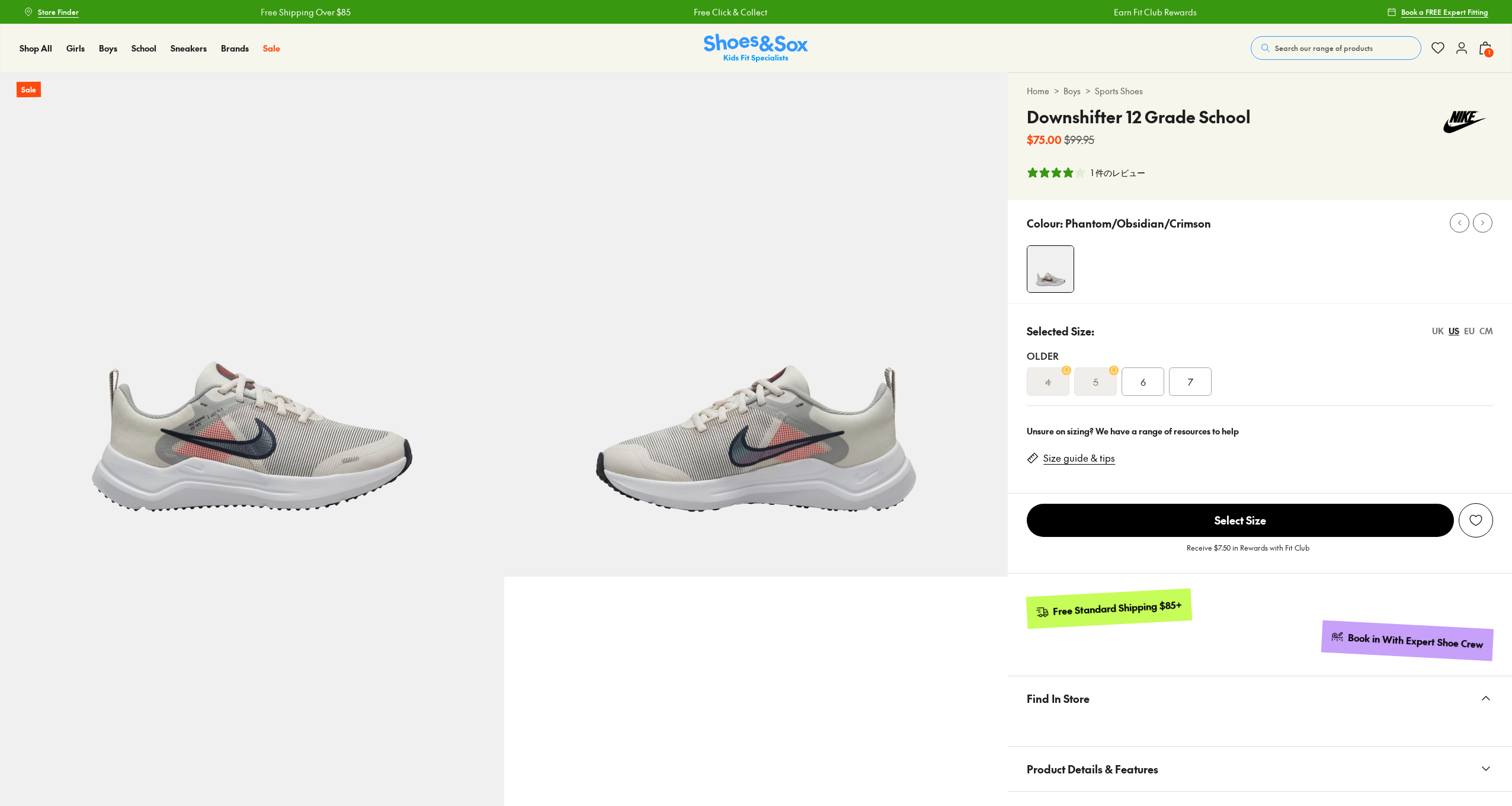
select select "*"
